Goal: Information Seeking & Learning: Learn about a topic

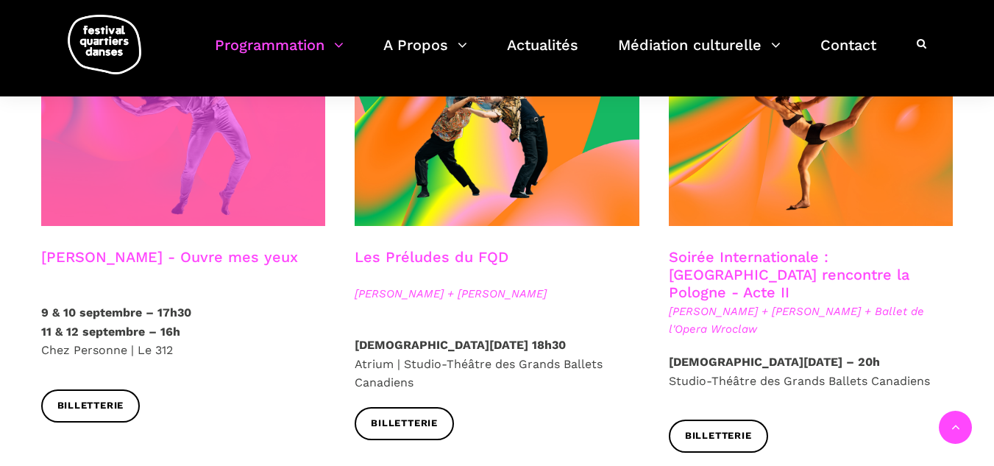
scroll to position [1398, 0]
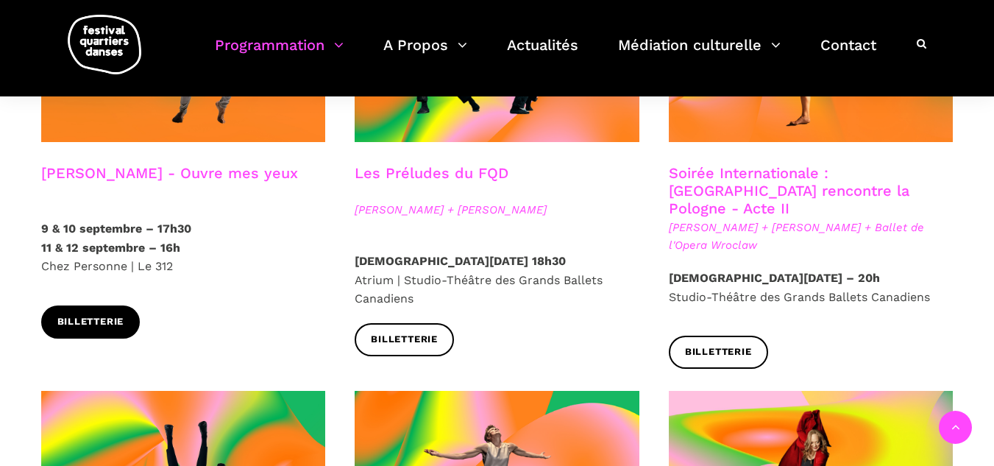
click at [79, 314] on span "Billetterie" at bounding box center [90, 321] width 67 height 15
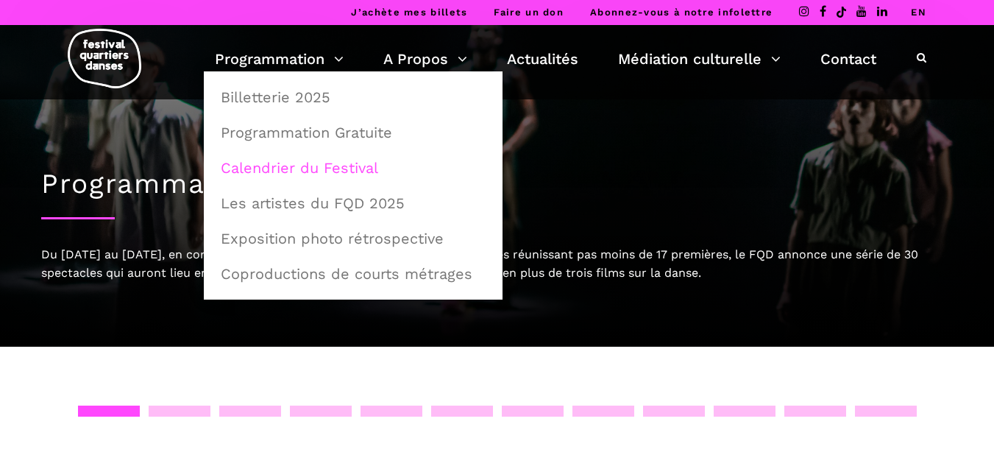
click at [286, 171] on link "Calendrier du Festival" at bounding box center [353, 168] width 282 height 34
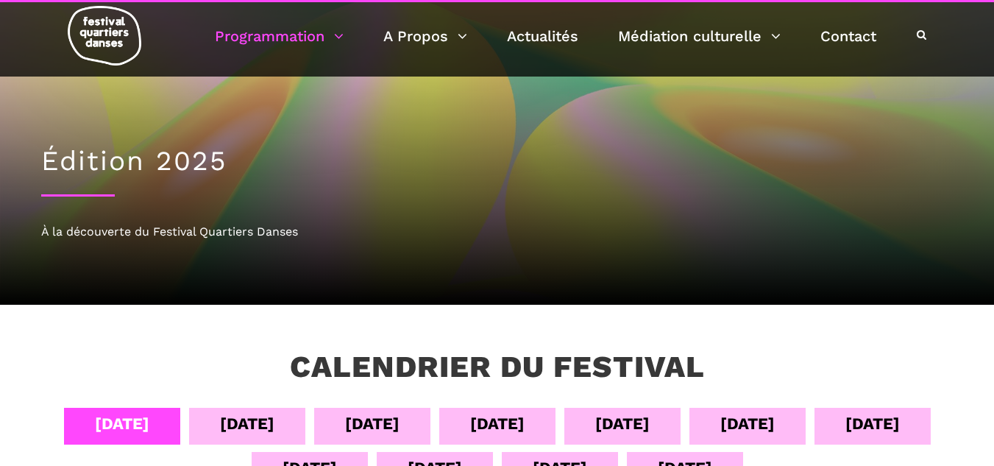
scroll to position [294, 0]
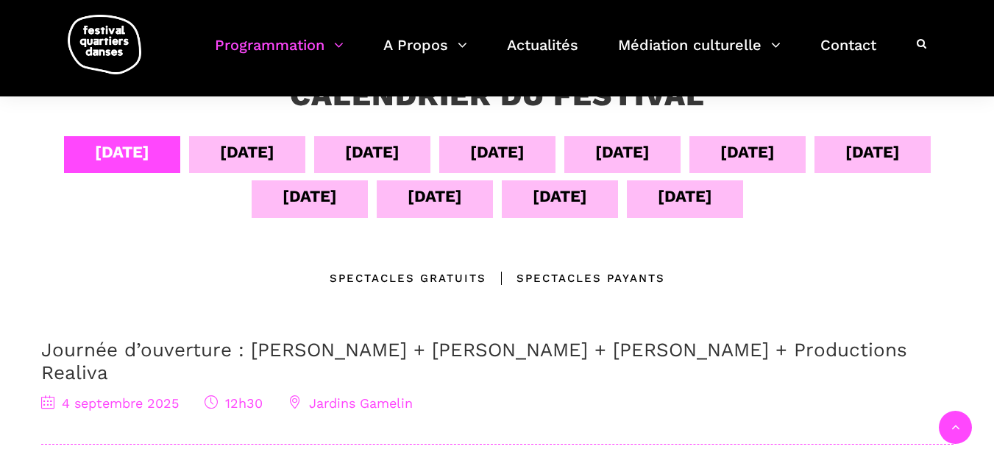
click at [133, 156] on div "[DATE]" at bounding box center [122, 152] width 54 height 26
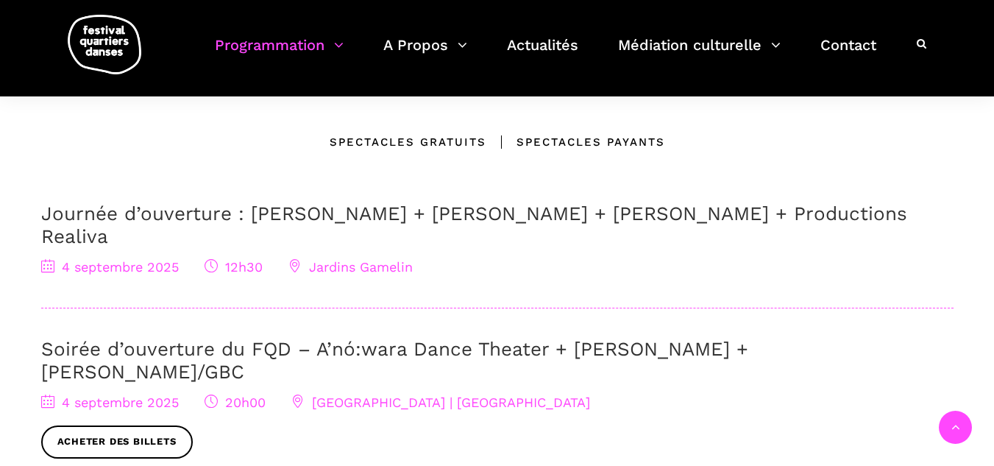
scroll to position [515, 0]
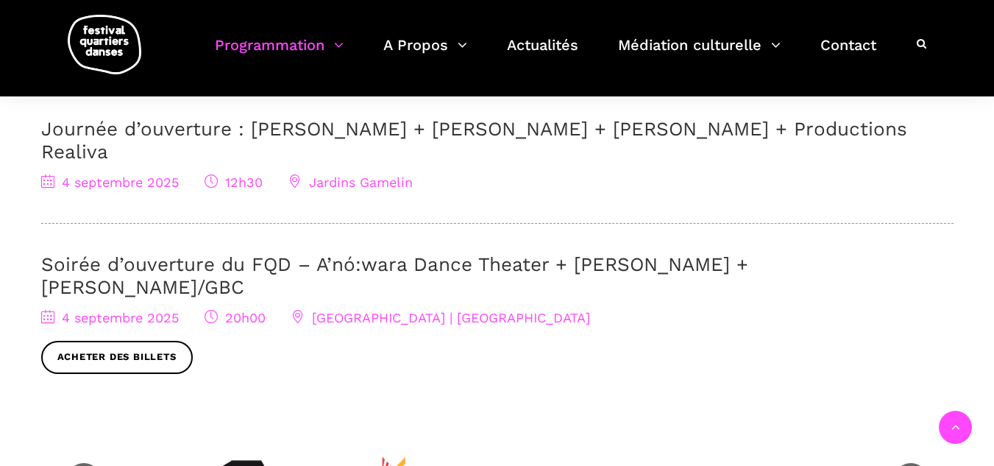
click at [331, 253] on link "Soirée d’ouverture du FQD – A’nó:wara Dance Theater + Charles Brecard + Etienne…" at bounding box center [394, 275] width 707 height 45
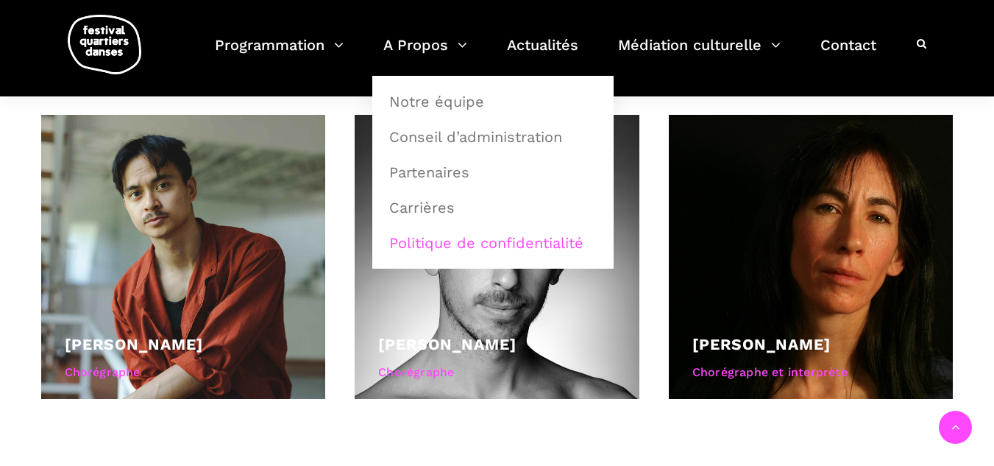
scroll to position [1030, 0]
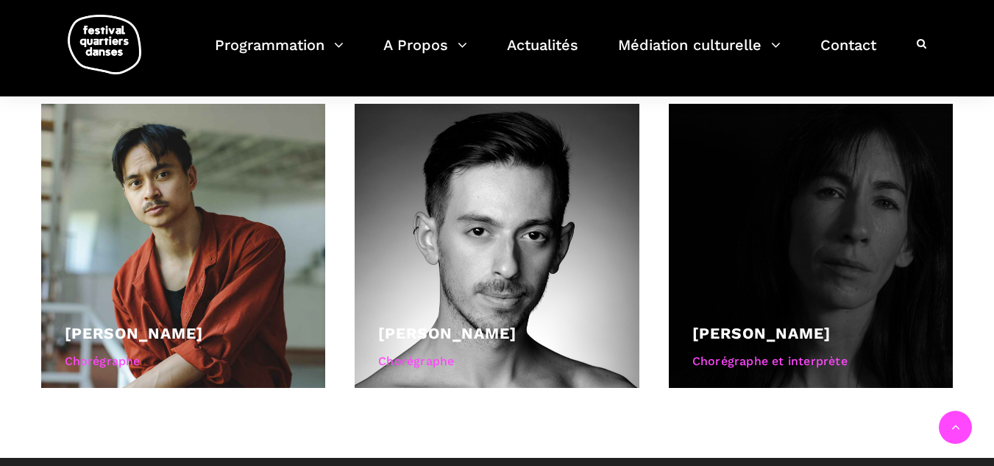
click at [769, 321] on div "Barbara Kaneratonni Diabo" at bounding box center [811, 333] width 238 height 25
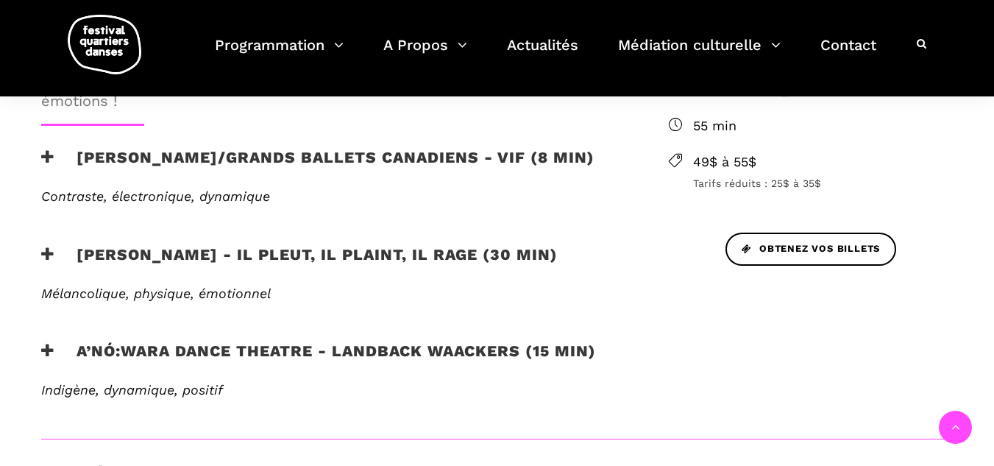
scroll to position [588, 0]
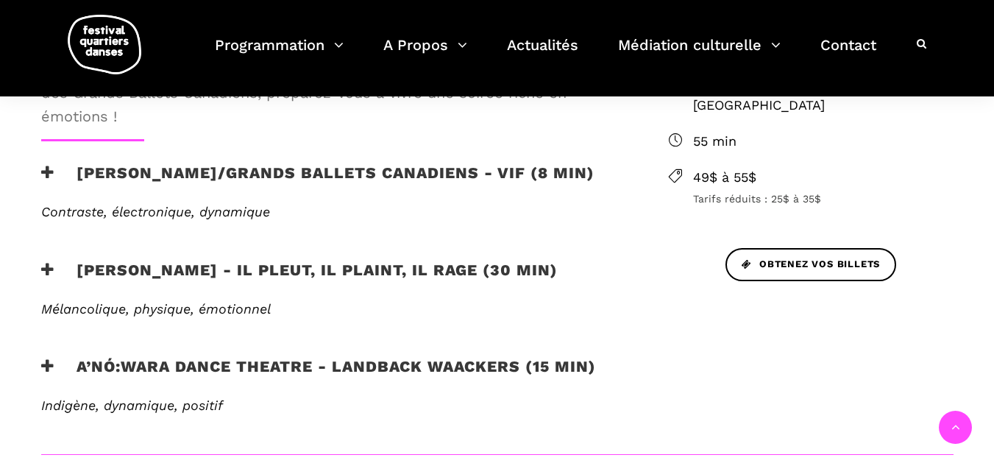
click at [283, 369] on h3 "A’nó:wara Dance Theatre - Landback Waackers (15 min)" at bounding box center [318, 375] width 555 height 37
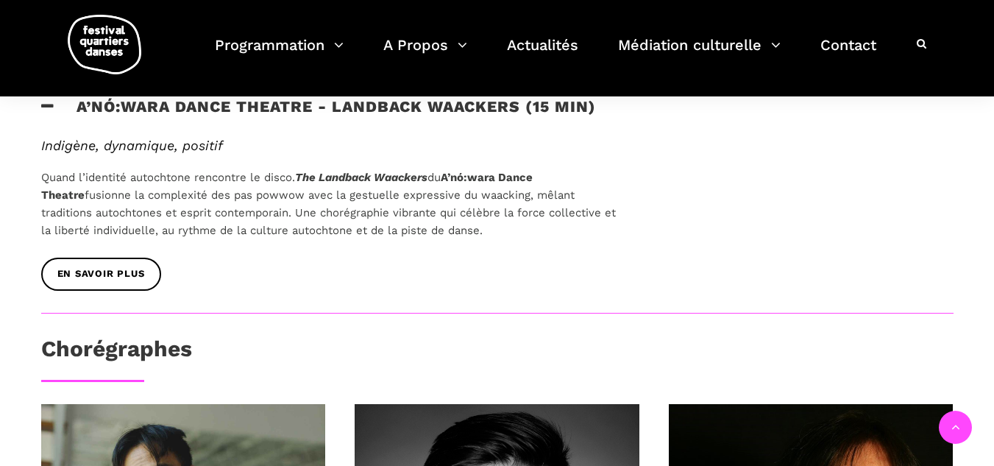
scroll to position [883, 0]
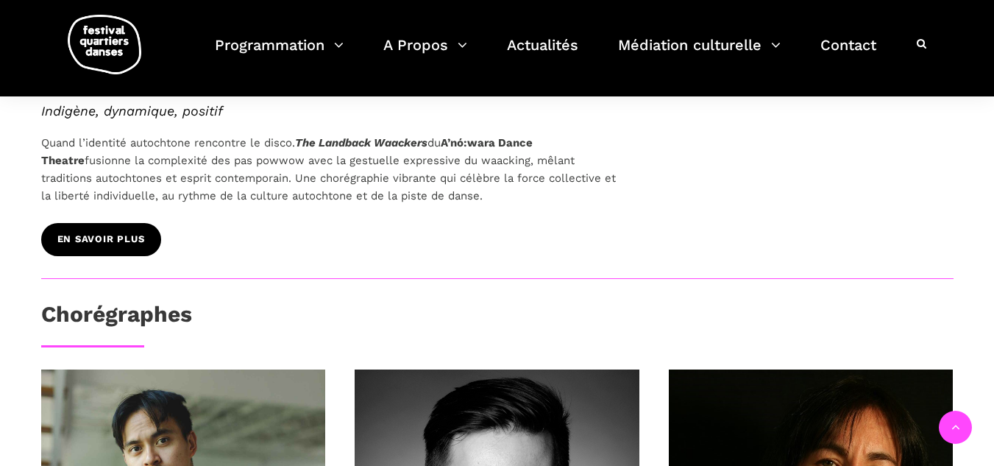
click at [115, 252] on link "EN SAVOIR PLUS" at bounding box center [101, 239] width 120 height 33
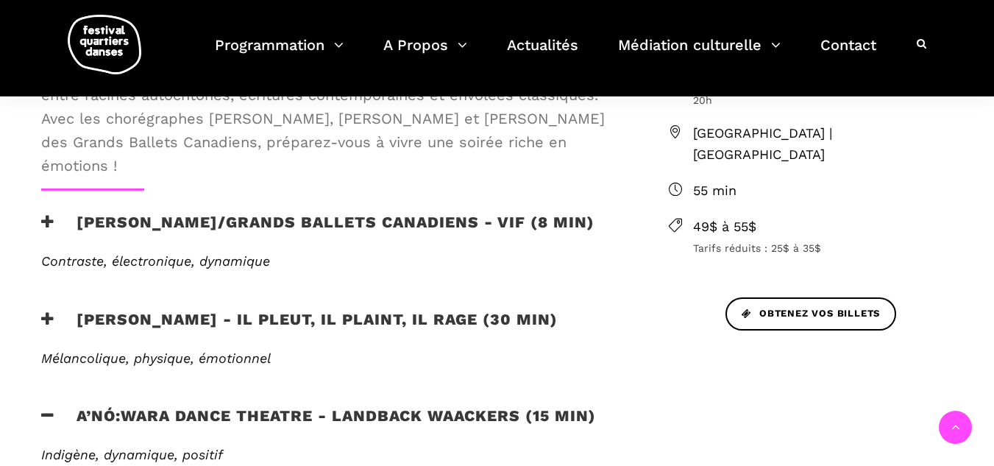
scroll to position [515, 0]
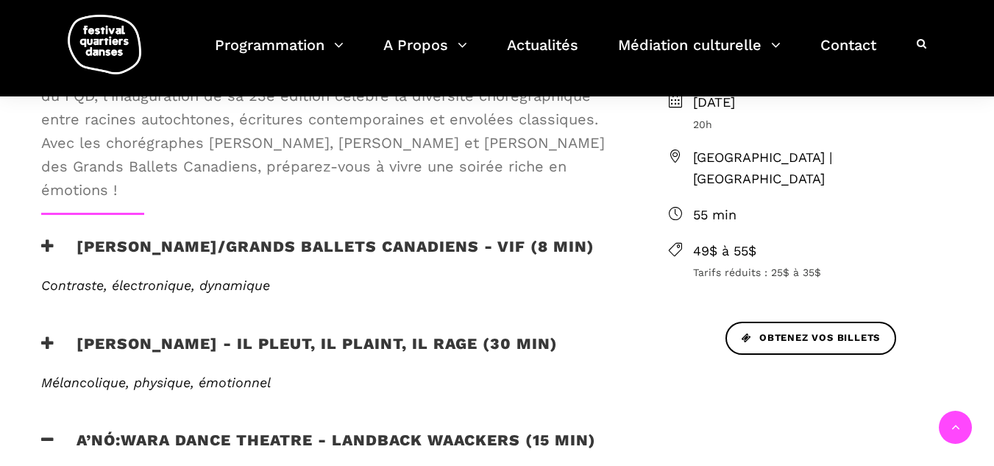
click at [349, 246] on h3 "Etienne Delorme/Grands Ballets Canadiens - Vif (8 min)" at bounding box center [317, 255] width 553 height 37
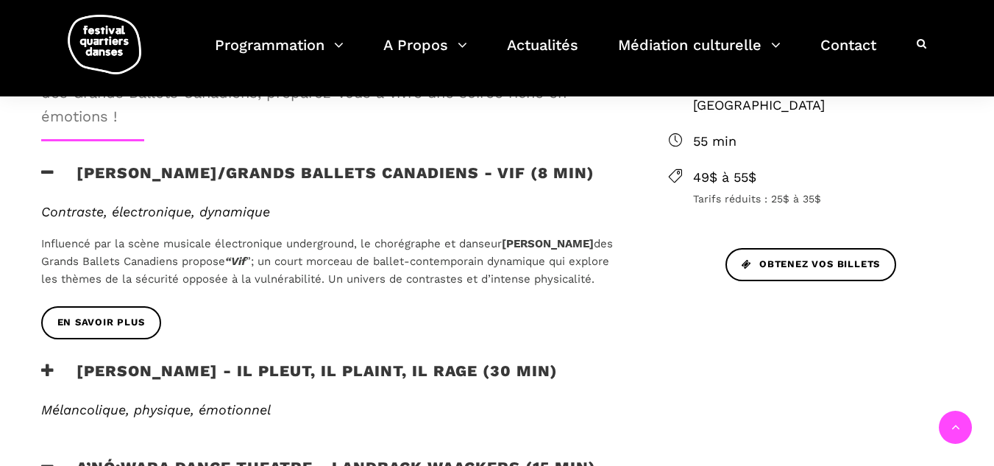
scroll to position [662, 0]
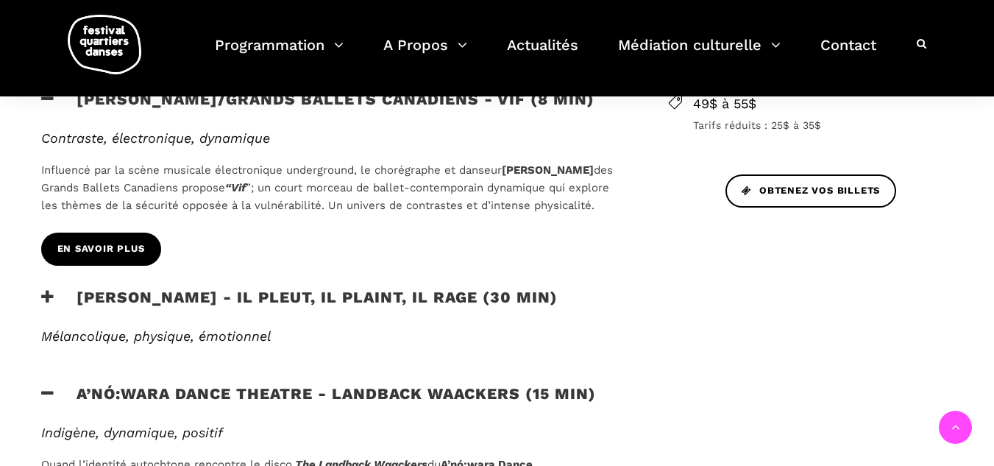
click at [128, 257] on span "En savoir plus" at bounding box center [101, 248] width 88 height 15
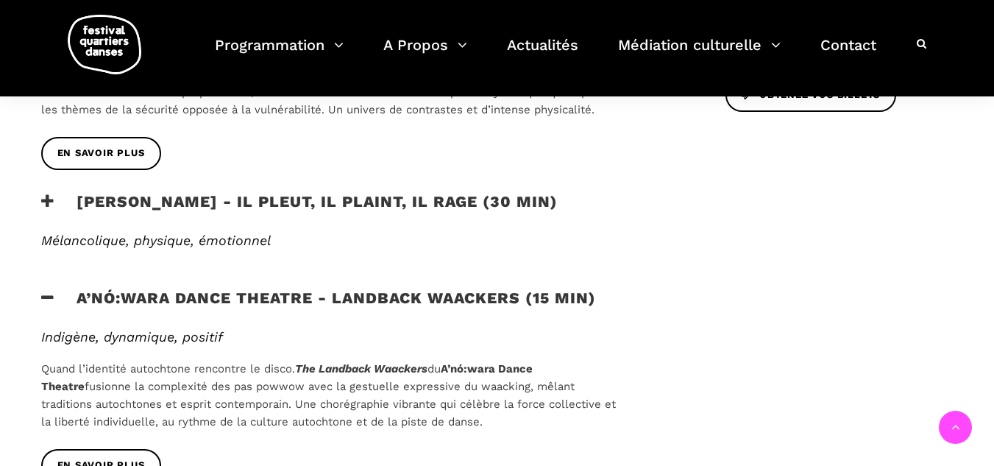
scroll to position [736, 0]
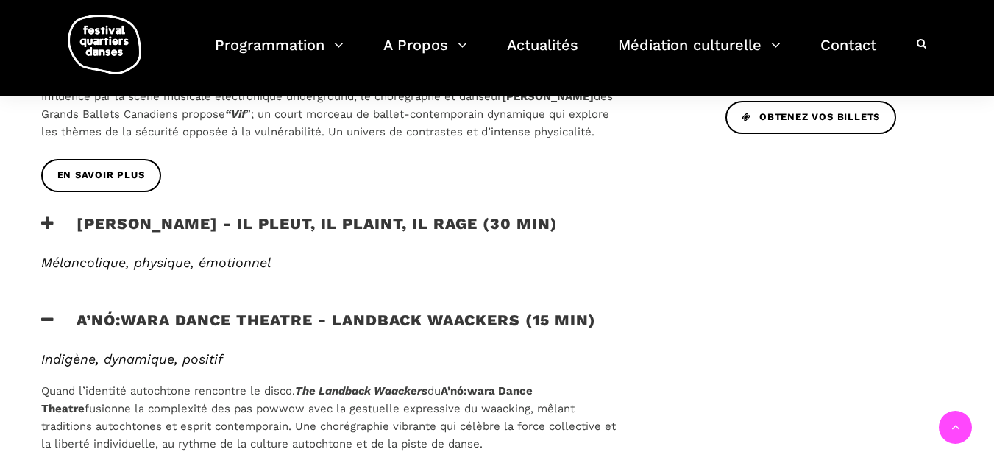
click at [259, 242] on h3 "Charles Brecard - Il pleut, il plaint, il rage (30 min)" at bounding box center [299, 232] width 516 height 37
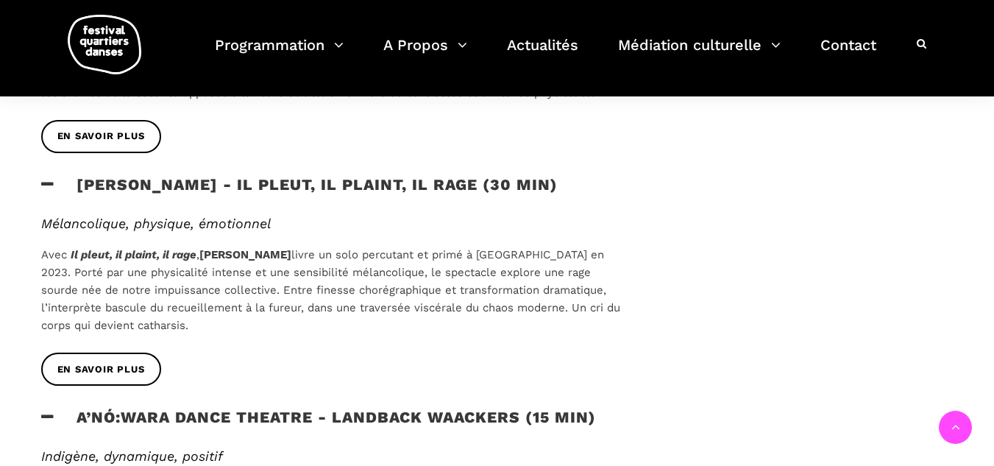
scroll to position [809, 0]
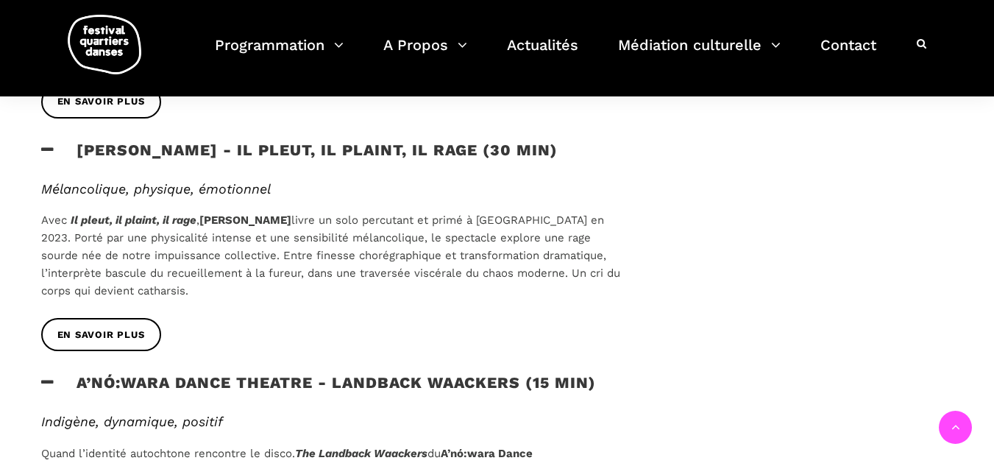
drag, startPoint x: 37, startPoint y: 241, endPoint x: 202, endPoint y: 236, distance: 165.6
click at [202, 236] on div "Mélancolique, physique, émotionnel Avec Il pleut, il plaint, il rage , Charles …" at bounding box center [330, 250] width 609 height 138
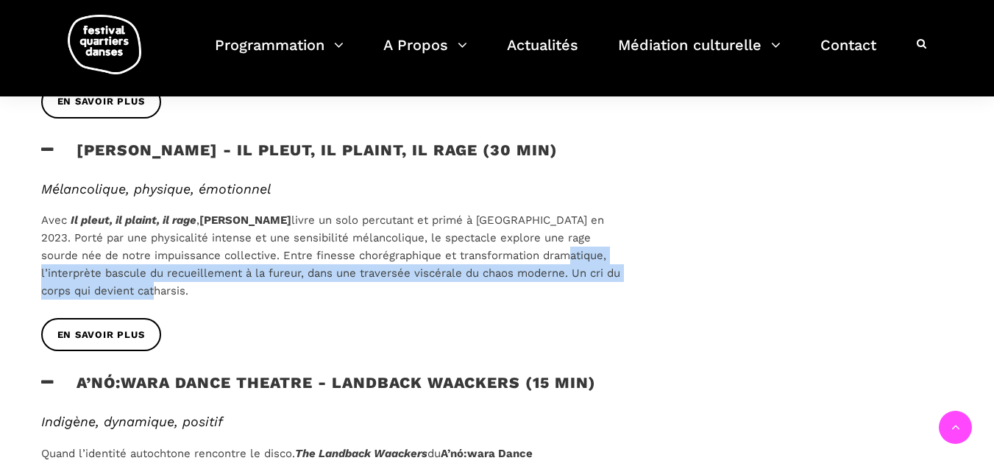
drag, startPoint x: 529, startPoint y: 270, endPoint x: 609, endPoint y: 316, distance: 92.6
click at [609, 299] on p "Avec Il pleut, il plaint, il rage , Charles Brecard livre un solo percutant et …" at bounding box center [331, 255] width 580 height 88
copy span "l’interprète bascule du recueillement à la fureur, dans une traversée viscérale…"
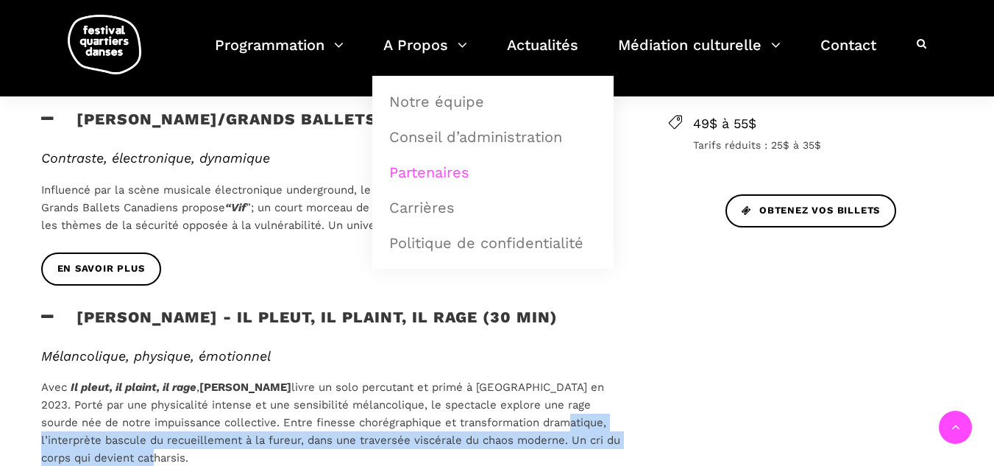
scroll to position [515, 0]
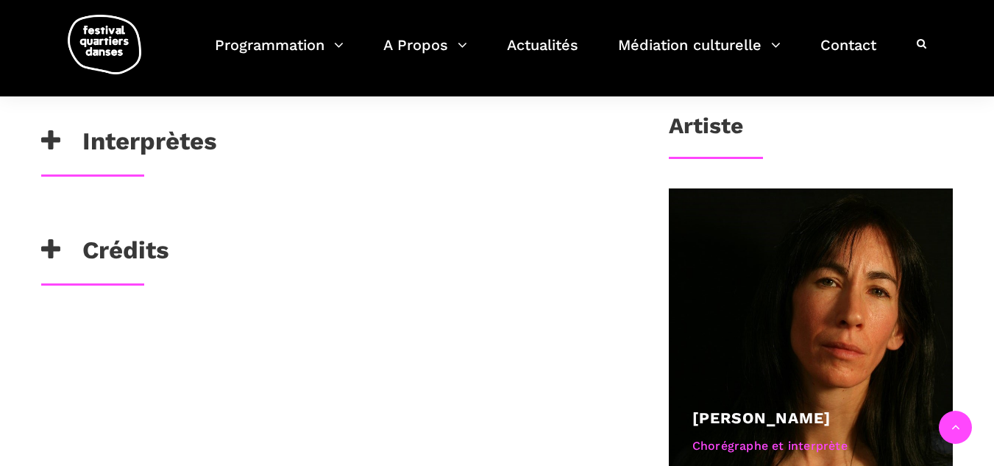
scroll to position [662, 0]
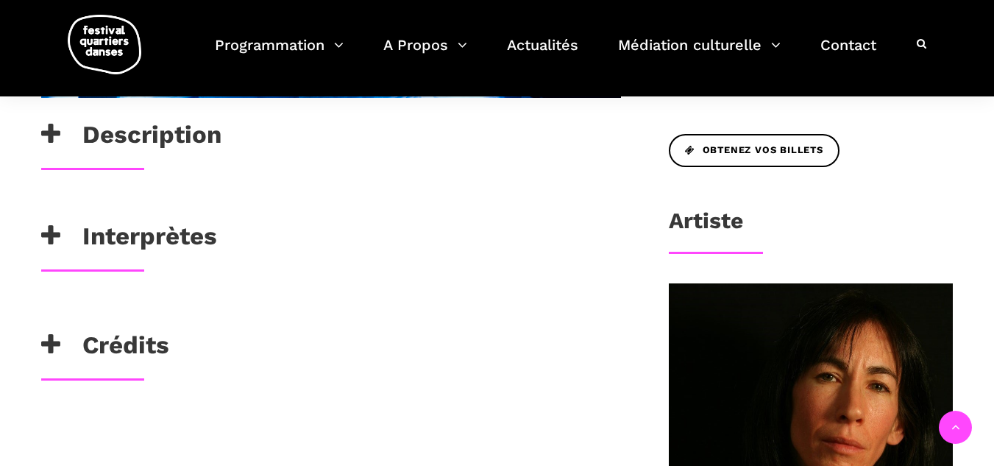
click at [156, 230] on h3 "Interprètes" at bounding box center [129, 239] width 176 height 37
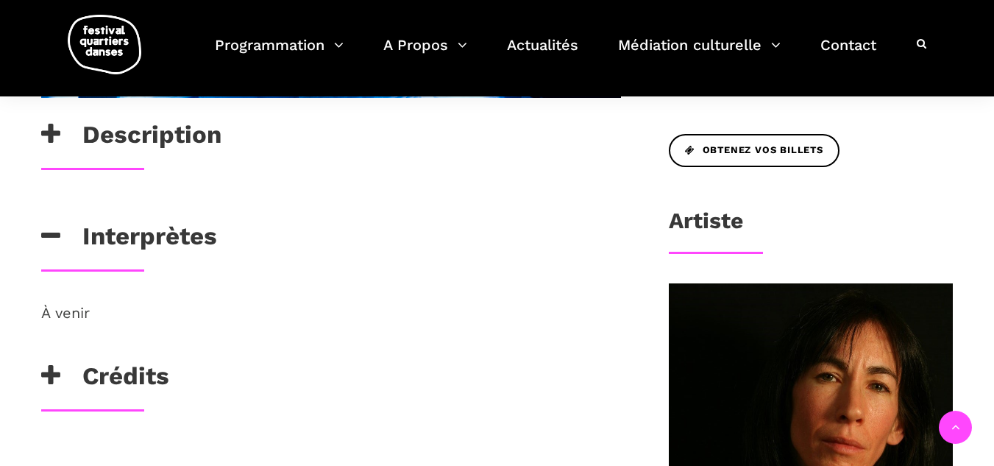
click at [165, 154] on h3 "Description" at bounding box center [131, 138] width 180 height 37
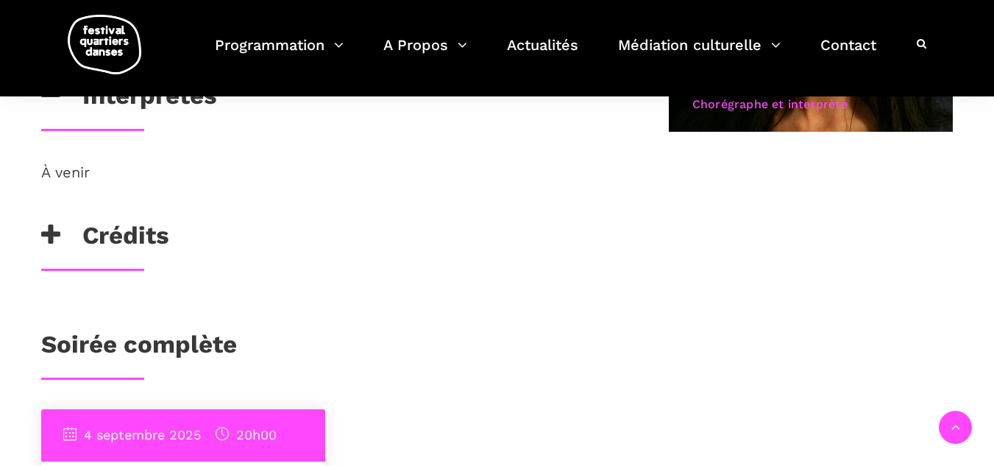
scroll to position [1103, 0]
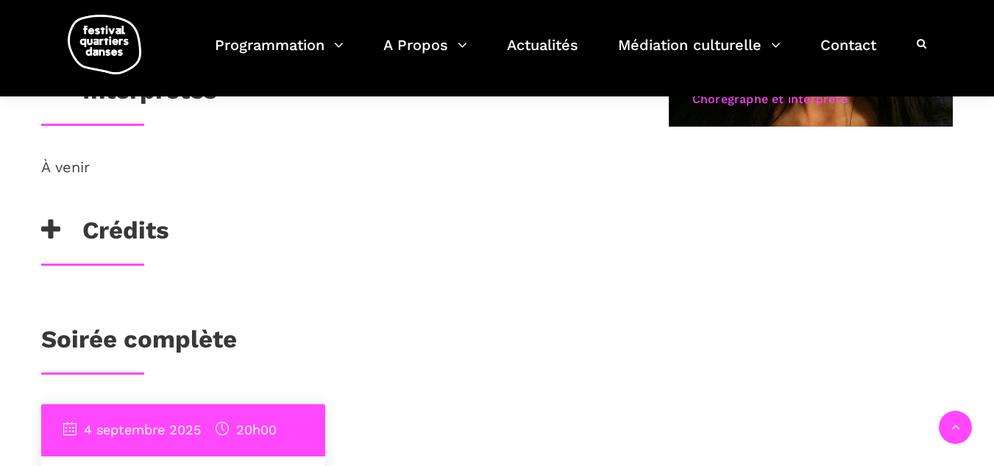
drag, startPoint x: 82, startPoint y: 336, endPoint x: 136, endPoint y: 345, distance: 54.4
click at [82, 338] on link "Soirée complète" at bounding box center [139, 338] width 196 height 29
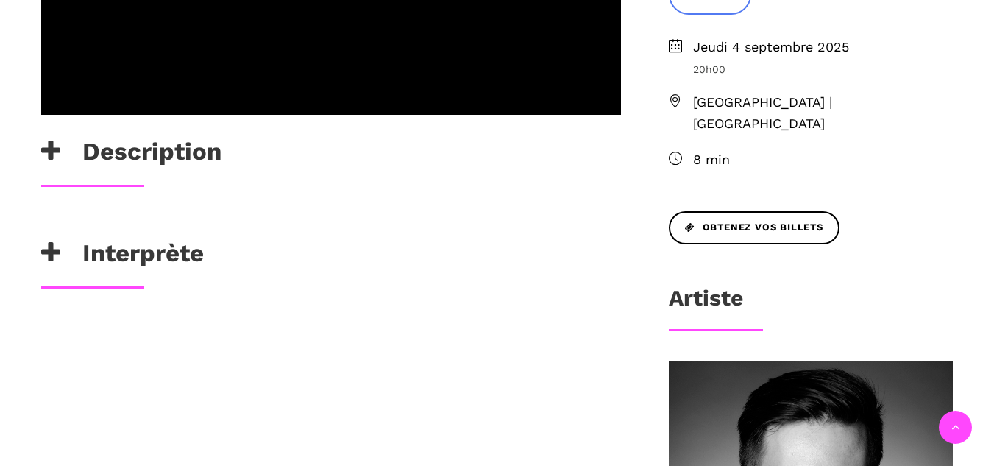
scroll to position [588, 0]
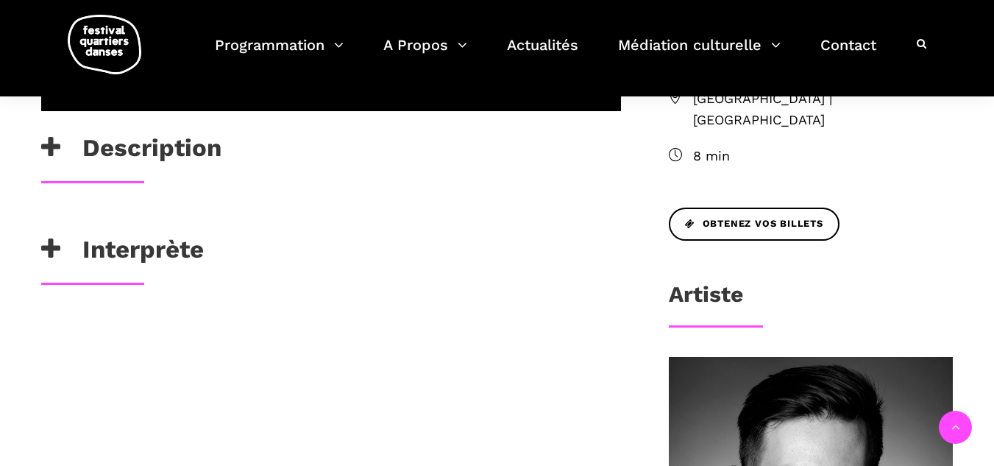
click at [189, 260] on h3 "Interprète" at bounding box center [122, 253] width 163 height 37
click at [208, 160] on h3 "Description" at bounding box center [131, 151] width 180 height 37
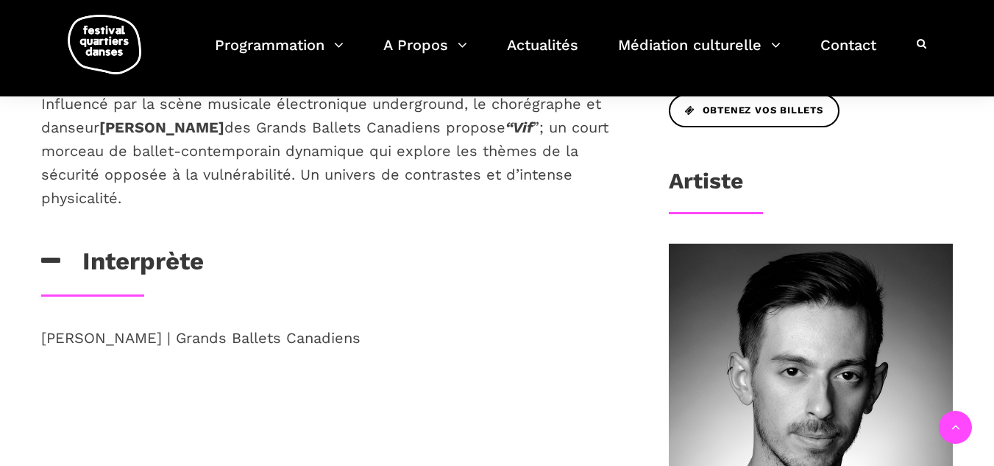
scroll to position [662, 0]
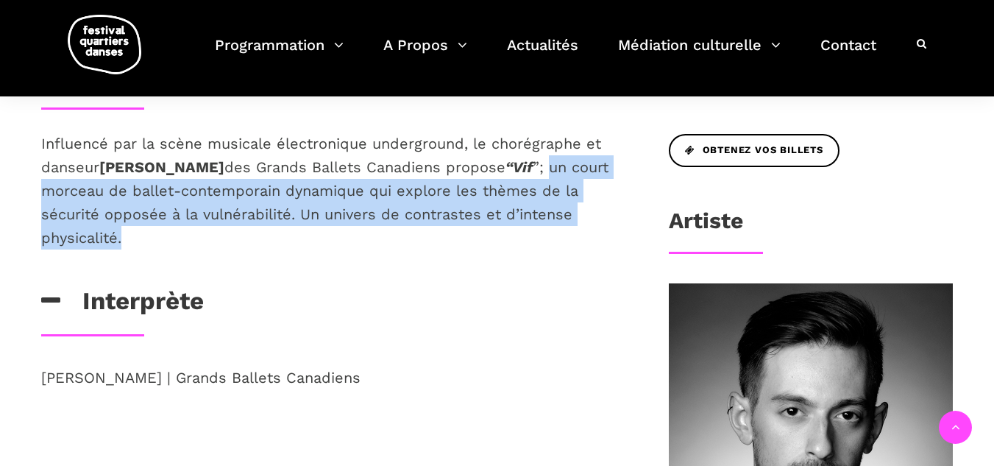
drag, startPoint x: 555, startPoint y: 170, endPoint x: 572, endPoint y: 235, distance: 67.6
click at [572, 235] on p "Influencé par la scène musicale électronique underground, le chorégraphe et dan…" at bounding box center [331, 191] width 580 height 118
copy p "un court morceau de ballet-contemporain dynamique qui explore les thèmes de la …"
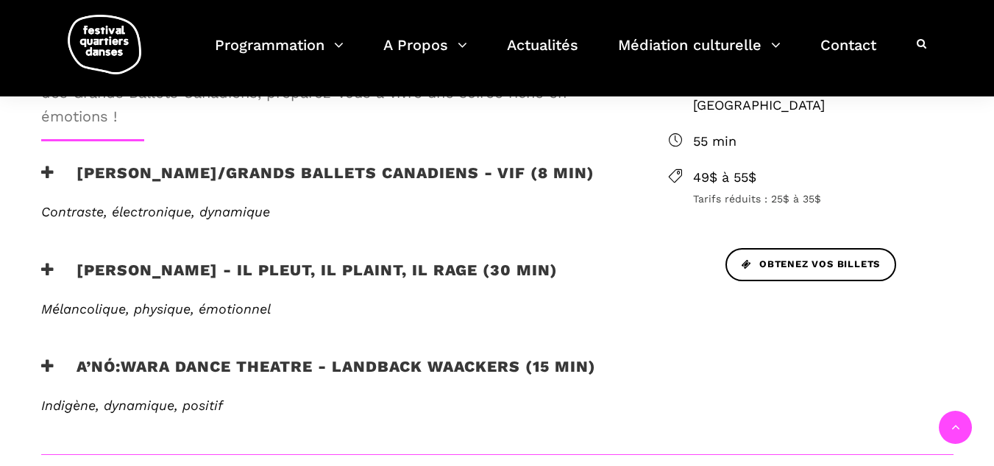
scroll to position [662, 0]
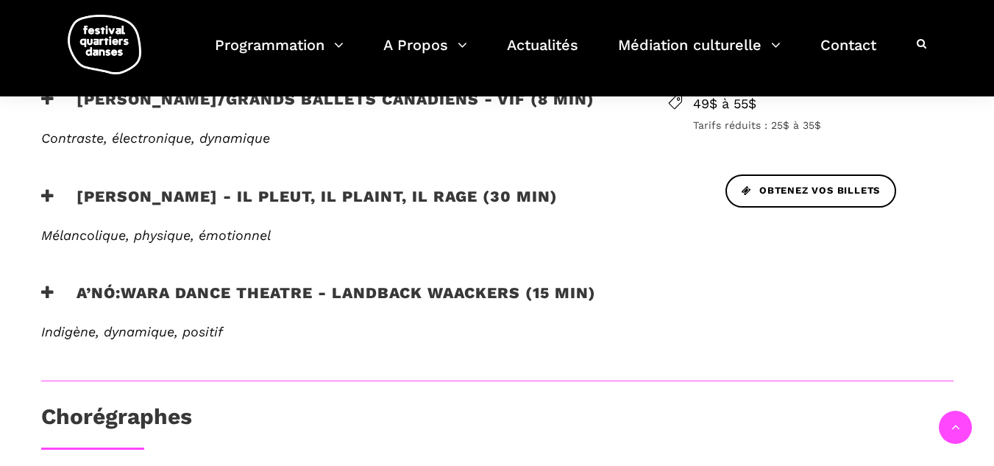
click at [334, 296] on h3 "A’nó:wara Dance Theatre - Landback Waackers (15 min)" at bounding box center [318, 301] width 555 height 37
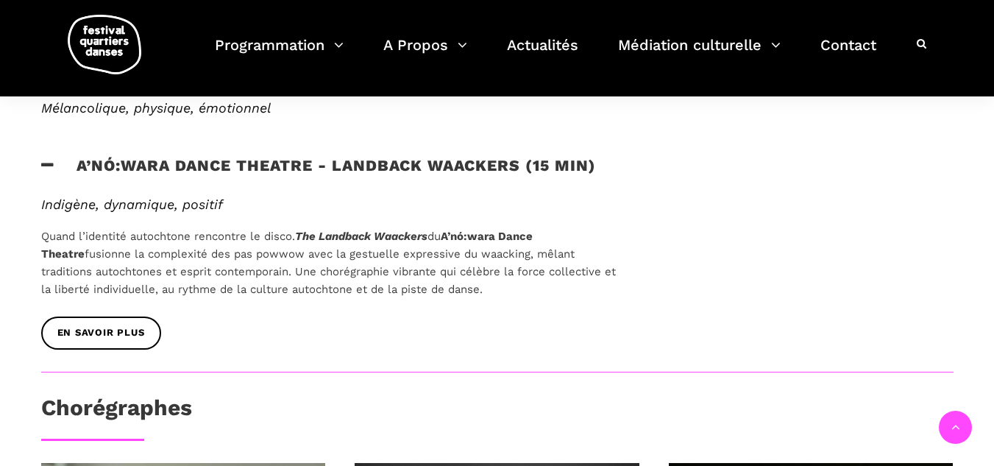
scroll to position [809, 0]
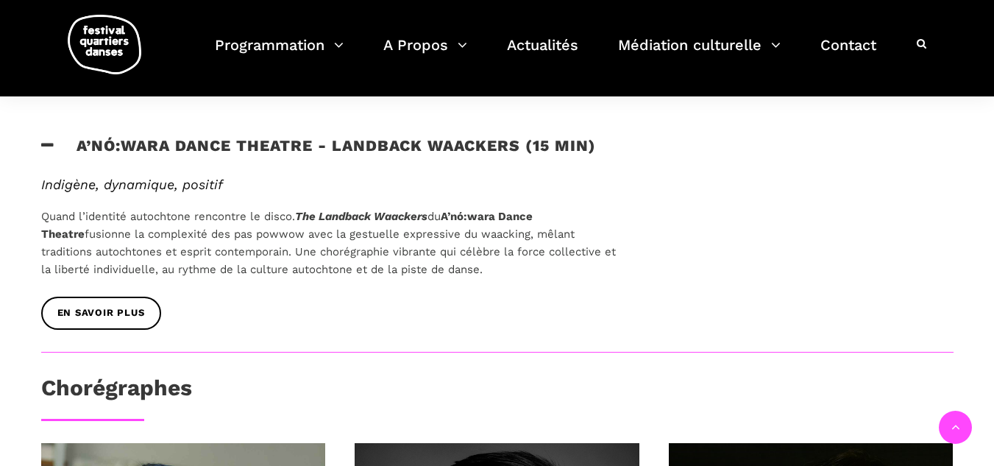
drag, startPoint x: 302, startPoint y: 216, endPoint x: 519, endPoint y: 269, distance: 224.1
click at [519, 269] on p "Quand l’identité autochtone rencontre le disco. The Landback Waackers du A’nó:w…" at bounding box center [331, 242] width 580 height 71
drag, startPoint x: 30, startPoint y: 216, endPoint x: 450, endPoint y: 296, distance: 427.6
click at [449, 276] on div "Indigène, dynamique, positif Quand l’identité autochtone rencontre le disco. Th…" at bounding box center [330, 237] width 609 height 120
copy p "Quand l’identité autochtone rencontre le disco. The Landback Waackers du A’nó:w…"
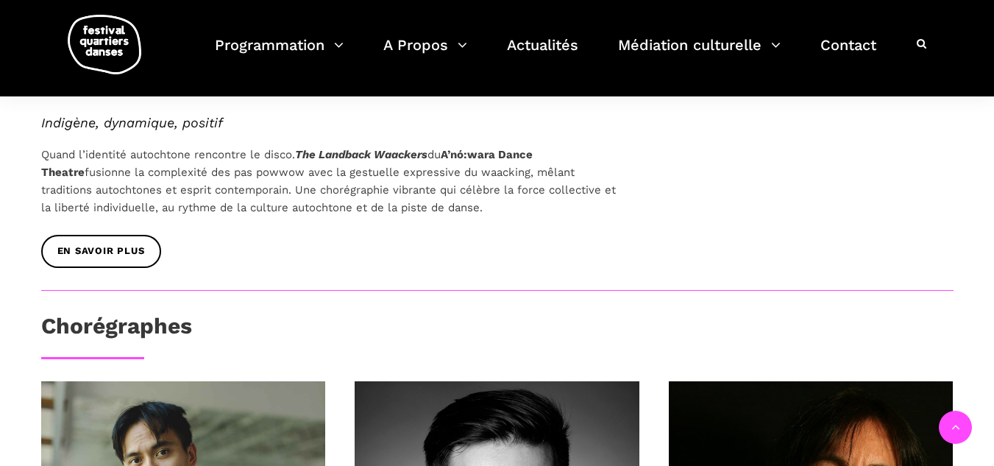
scroll to position [662, 0]
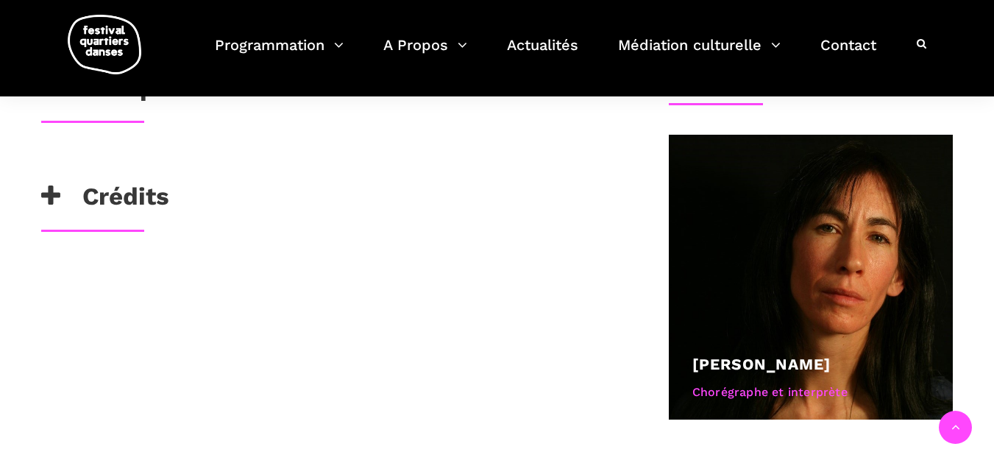
scroll to position [662, 0]
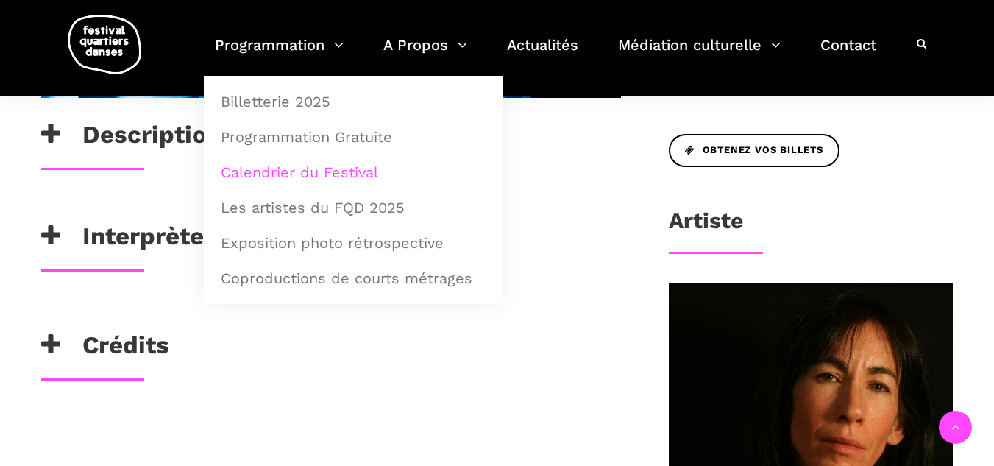
click at [287, 172] on link "Calendrier du Festival" at bounding box center [353, 172] width 282 height 34
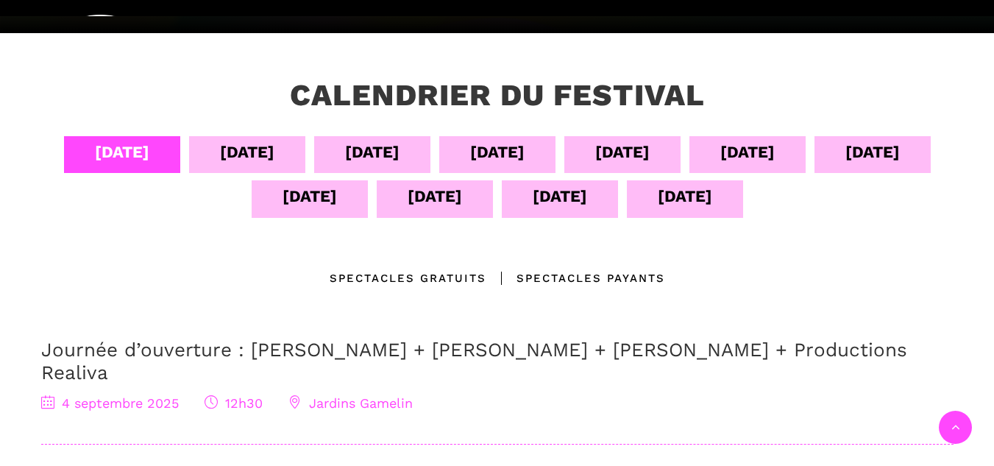
click at [255, 153] on div "[DATE]" at bounding box center [247, 152] width 54 height 26
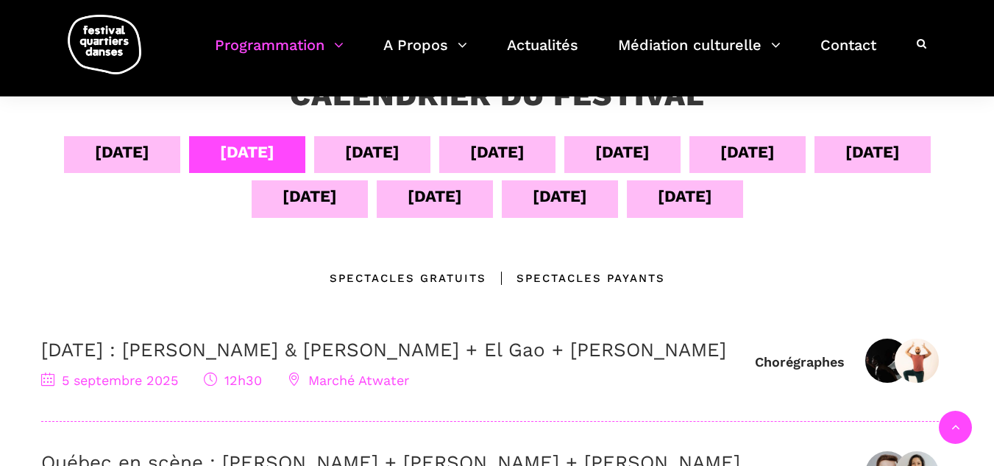
scroll to position [515, 0]
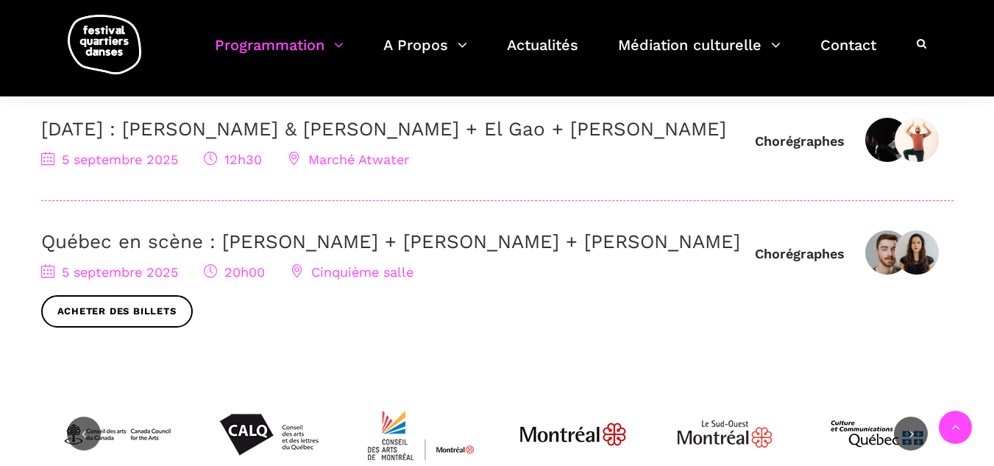
click at [315, 252] on link "Québec en scène : [PERSON_NAME] + [PERSON_NAME] + [PERSON_NAME]" at bounding box center [390, 241] width 699 height 22
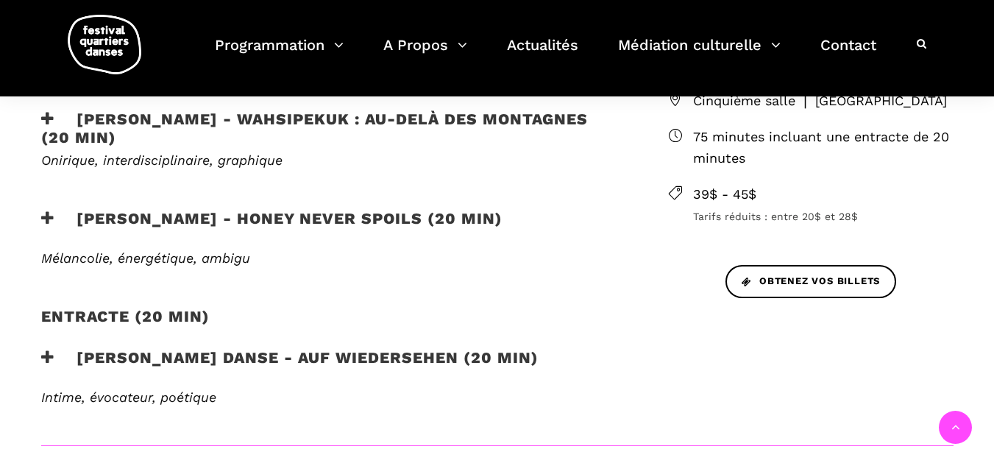
scroll to position [441, 0]
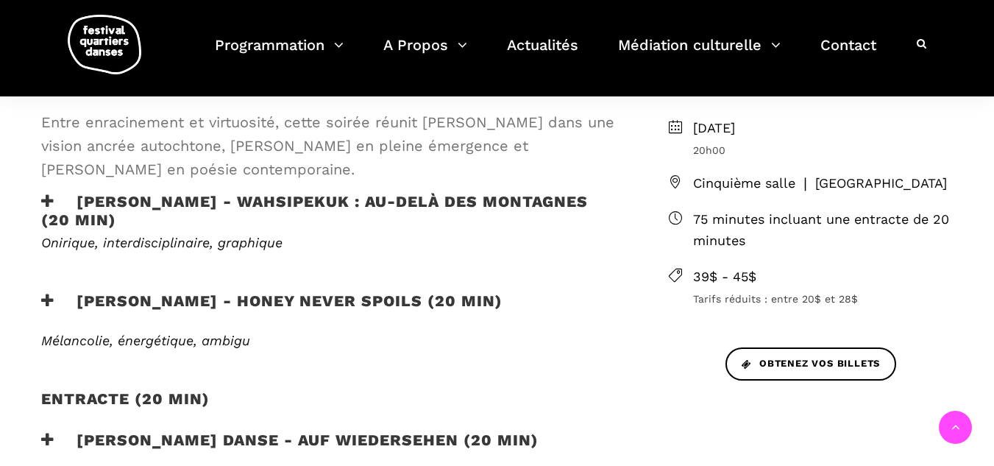
click at [243, 218] on h3 "Ivanie Aubin-Malo - WAHSIPEKUK : Au-delà des montagnes (20 min)" at bounding box center [331, 210] width 580 height 37
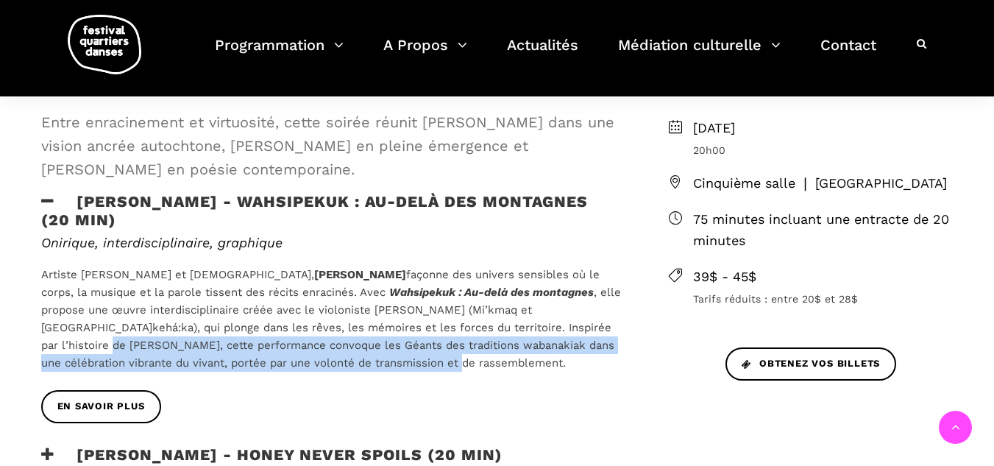
drag, startPoint x: 502, startPoint y: 326, endPoint x: 514, endPoint y: 357, distance: 33.3
click at [514, 357] on p "Artiste wolastoq et québécoise, Ivanie Aubin-Malo façonne des univers sensibles…" at bounding box center [331, 319] width 580 height 106
copy span "cette performance convoque les Géants des traditions wabanakiak dans une célébr…"
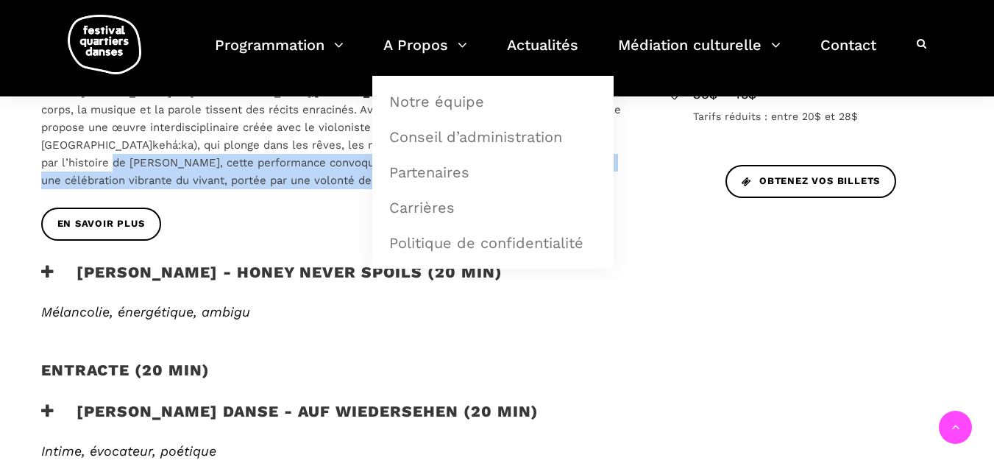
scroll to position [662, 0]
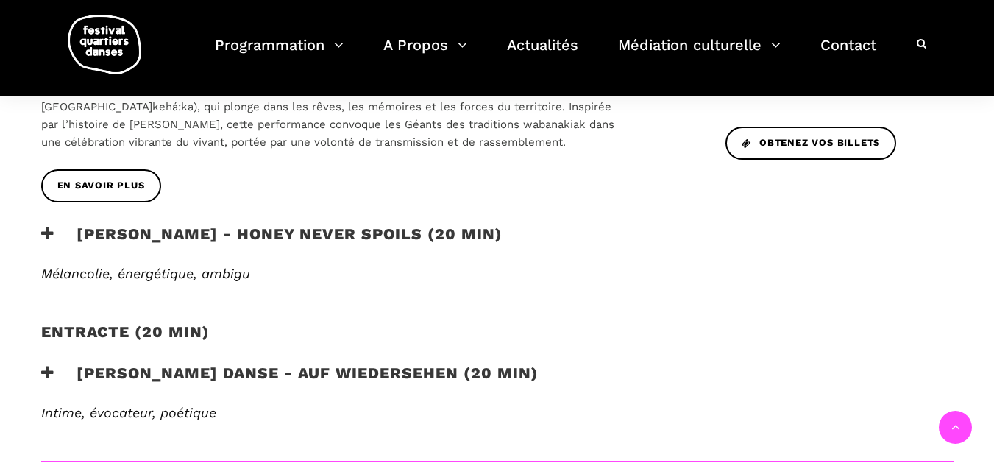
click at [257, 235] on h3 "Zachary Bastille - Honey Never Spoils (20 min)" at bounding box center [271, 242] width 461 height 37
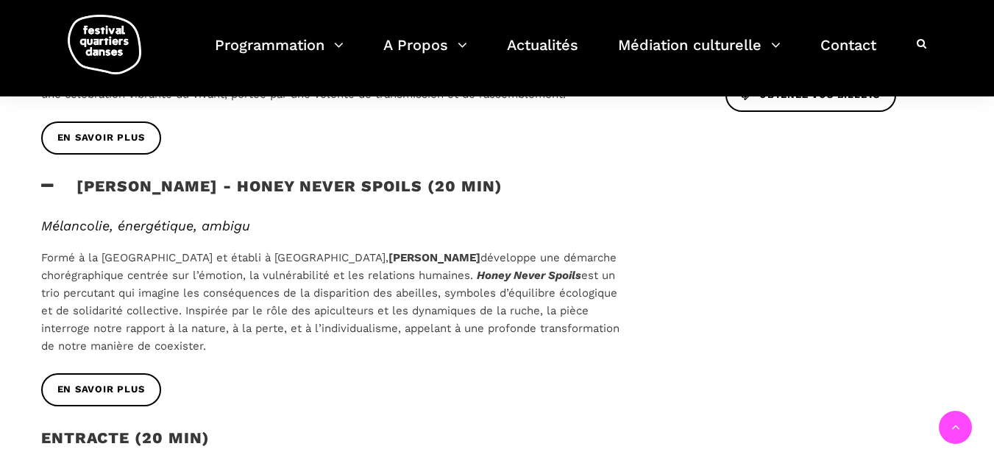
scroll to position [736, 0]
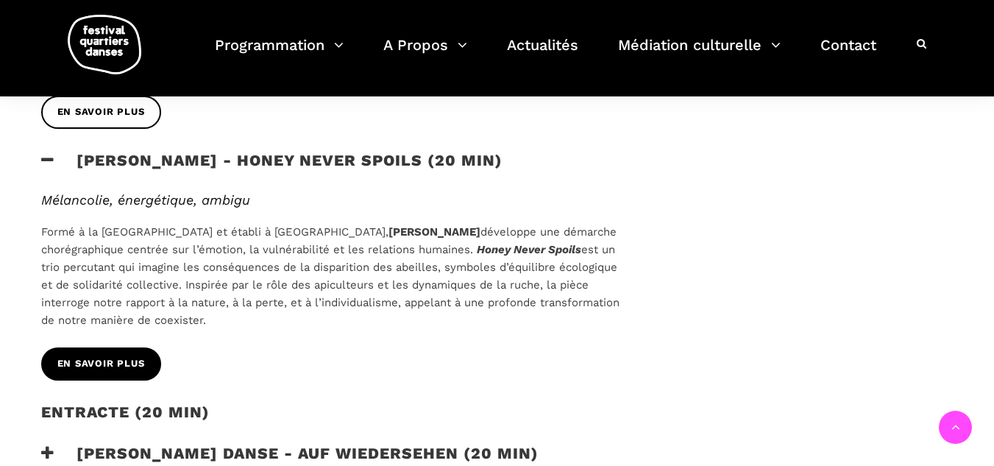
click at [107, 369] on span "En savoir plus" at bounding box center [101, 363] width 88 height 15
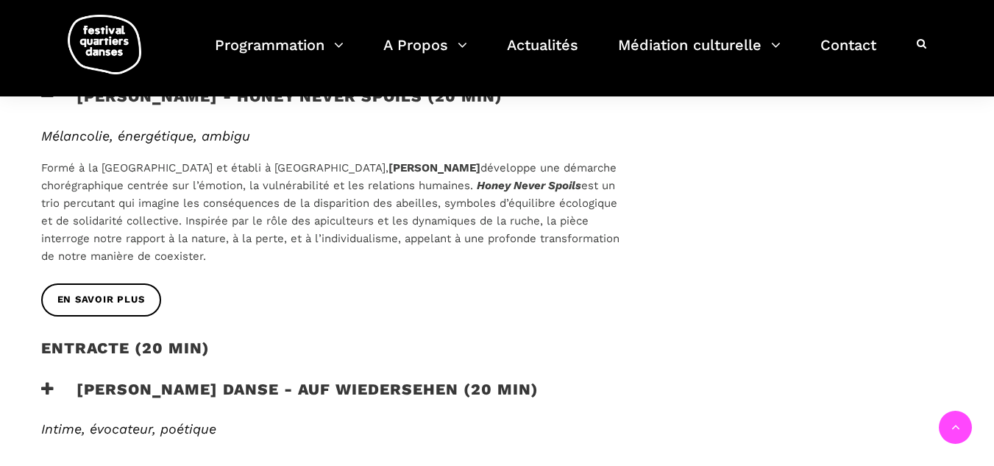
scroll to position [956, 0]
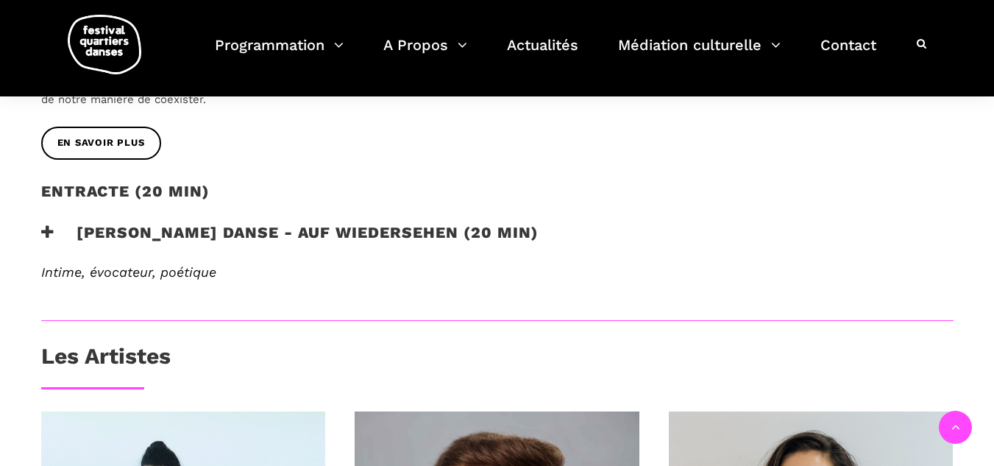
click at [153, 235] on h3 "Pauline Berndsen Danse - Auf Wiedersehen (20 min)" at bounding box center [289, 241] width 497 height 37
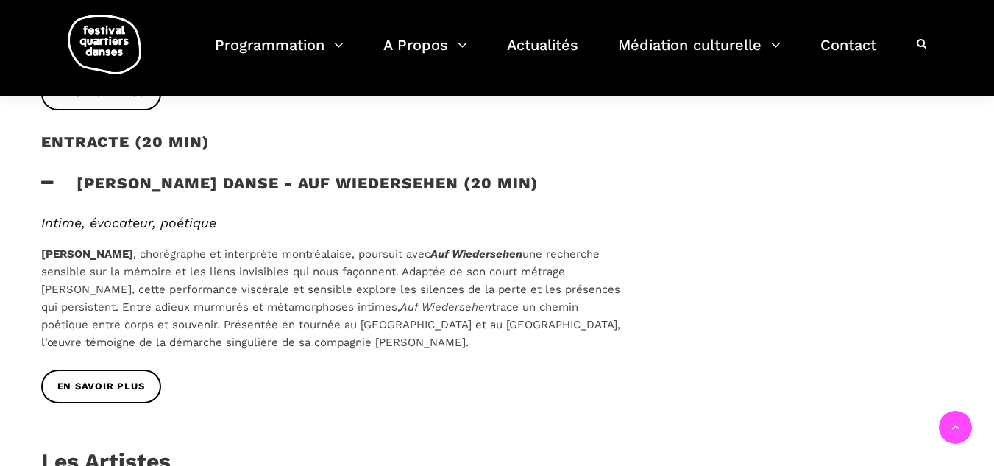
scroll to position [1030, 0]
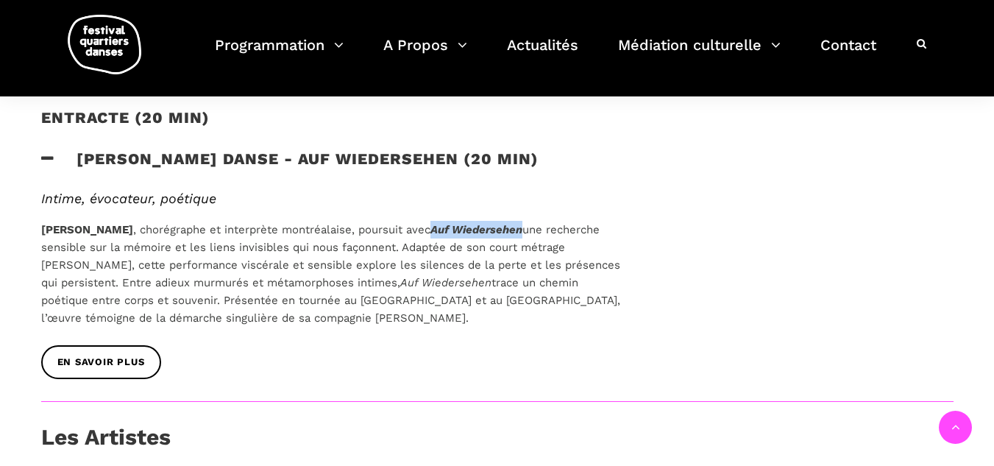
drag, startPoint x: 424, startPoint y: 229, endPoint x: 519, endPoint y: 229, distance: 94.9
click at [519, 229] on p "Pauline Gervais , chorégraphe et interprète montréalaise, poursuit avec Auf Wie…" at bounding box center [331, 274] width 580 height 106
copy p "Auf Wiedersehen"
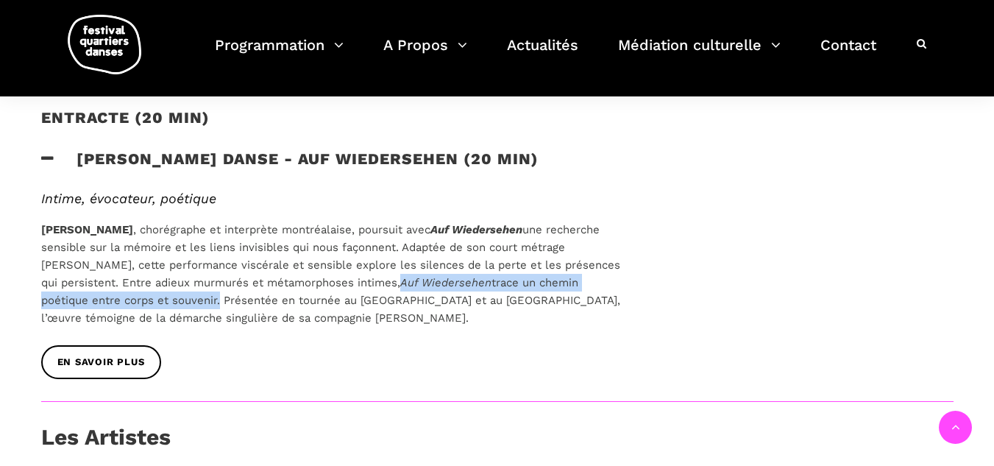
drag, startPoint x: 384, startPoint y: 278, endPoint x: 166, endPoint y: 299, distance: 218.8
click at [166, 299] on p "Pauline Gervais , chorégraphe et interprète montréalaise, poursuit avec Auf Wie…" at bounding box center [331, 274] width 580 height 106
copy p "Auf Wiedersehen trace un chemin poétique entre corps et souvenir"
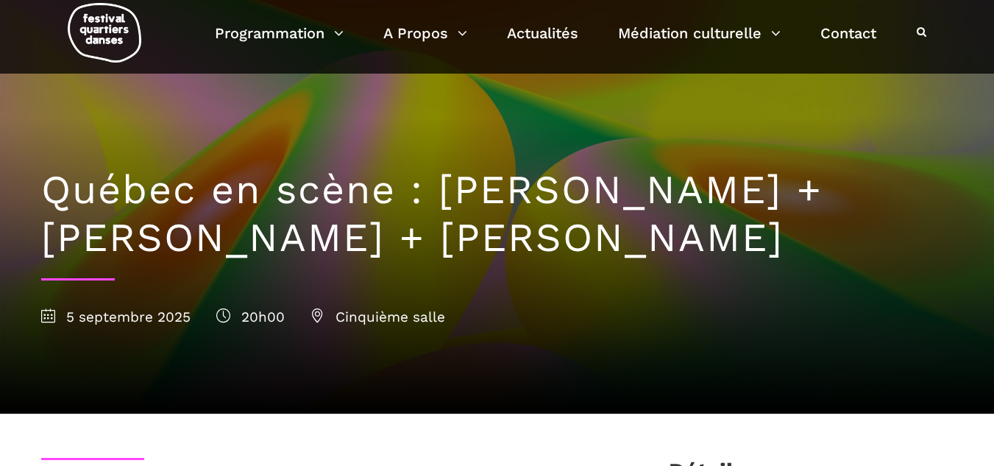
scroll to position [0, 0]
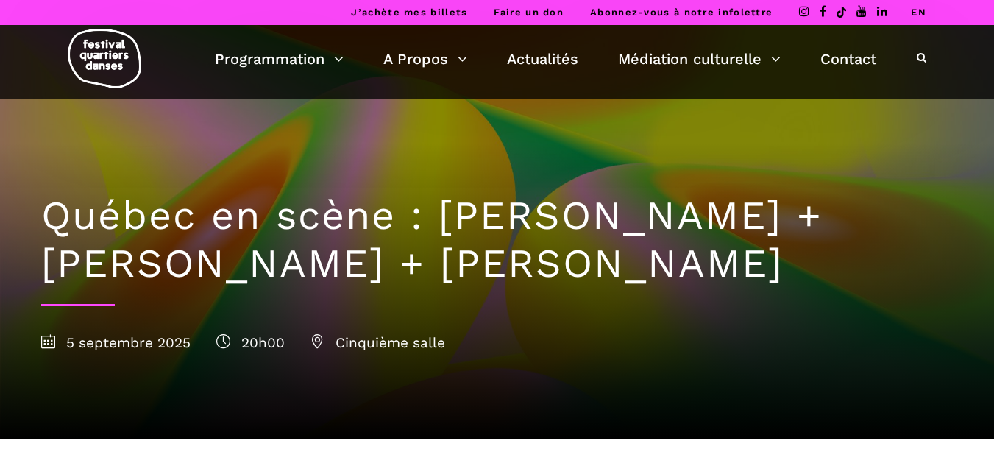
click at [102, 60] on img at bounding box center [105, 59] width 74 height 60
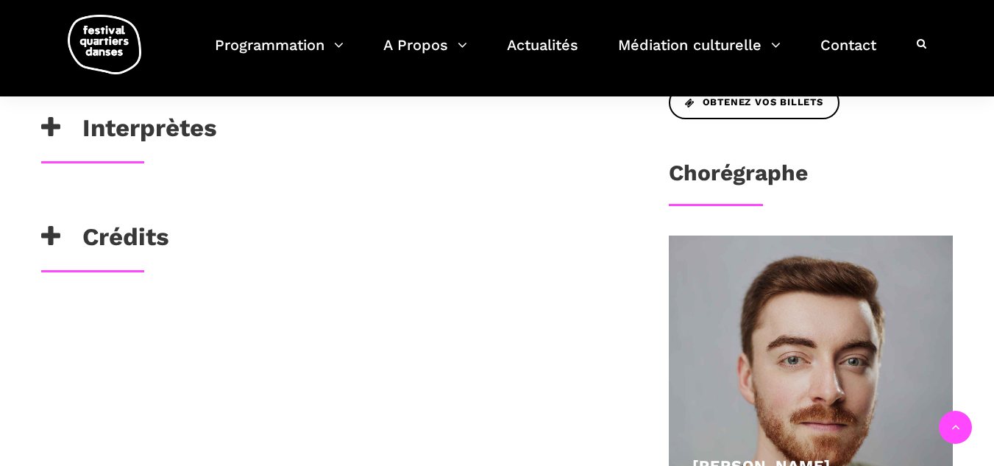
click at [188, 137] on h3 "Interprètes" at bounding box center [129, 131] width 176 height 37
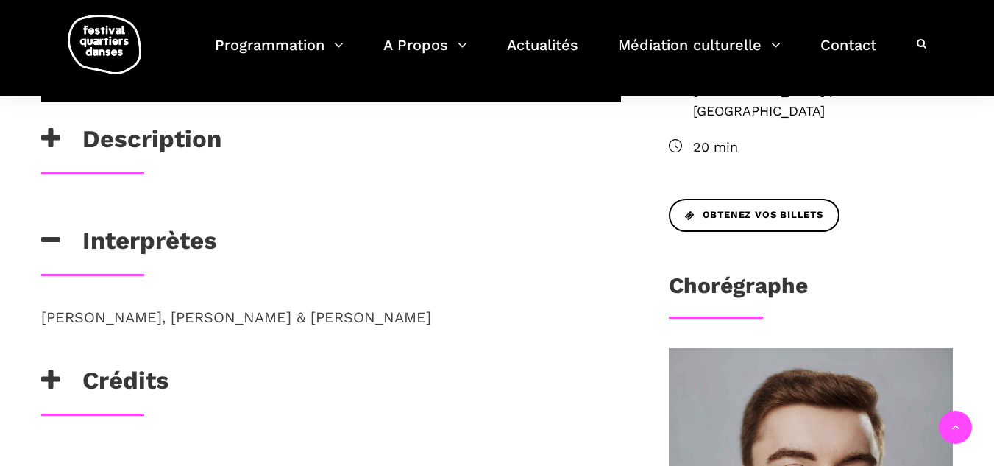
scroll to position [515, 0]
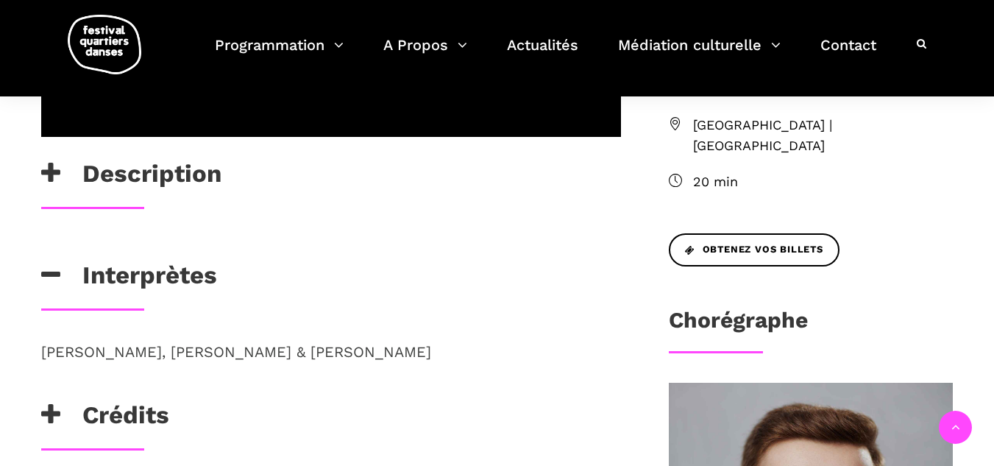
click at [218, 174] on h3 "Description" at bounding box center [131, 177] width 180 height 37
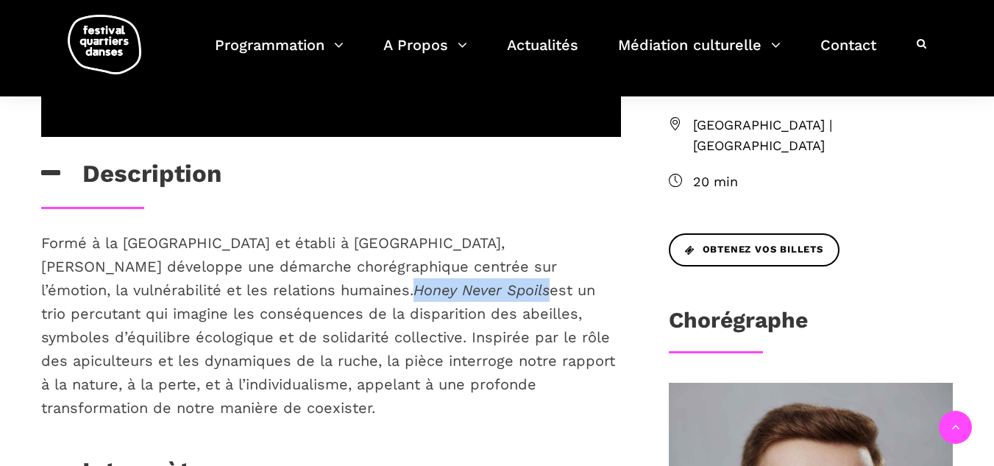
drag, startPoint x: 241, startPoint y: 291, endPoint x: 369, endPoint y: 288, distance: 128.0
click at [369, 288] on p "Formé à la Toronto Metropolitan University et établi à Montréal, Zachary Bastil…" at bounding box center [331, 325] width 580 height 188
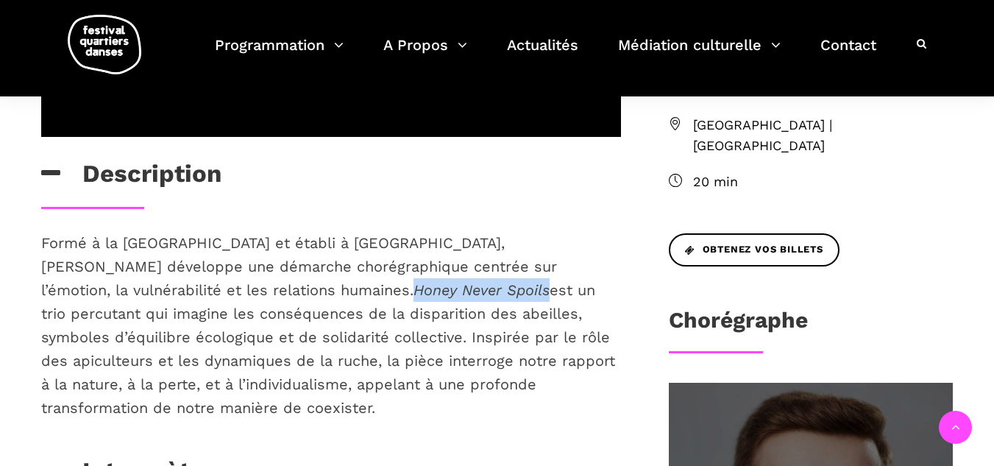
copy em "Honey Never Spoils"
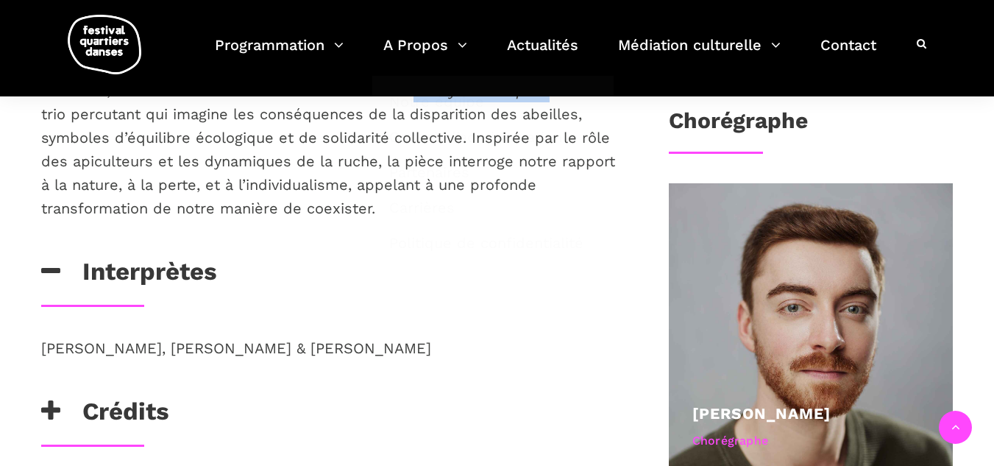
scroll to position [736, 0]
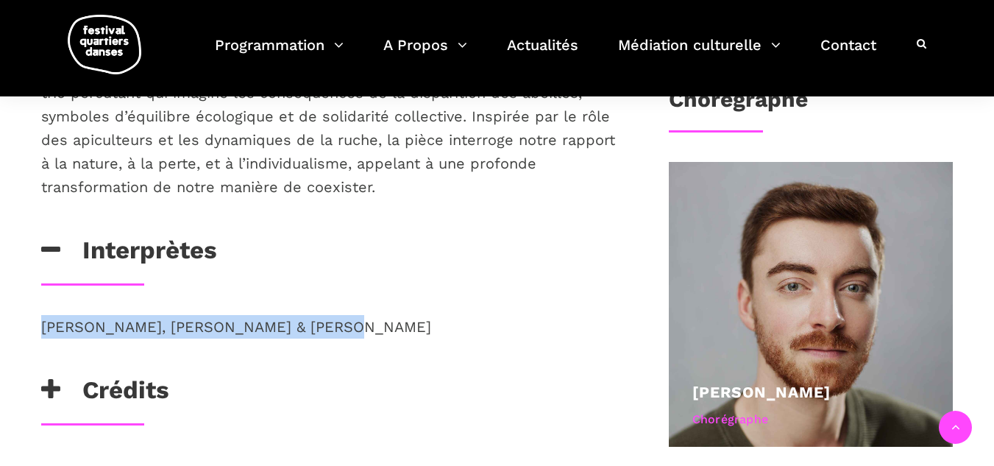
drag, startPoint x: 36, startPoint y: 325, endPoint x: 383, endPoint y: 332, distance: 346.5
click at [383, 332] on div "Adèle Ross, Jake Poloz & Lou Amsellem" at bounding box center [330, 345] width 609 height 60
copy p "Adèle Ross, Jake Poloz & Lou Amsellem"
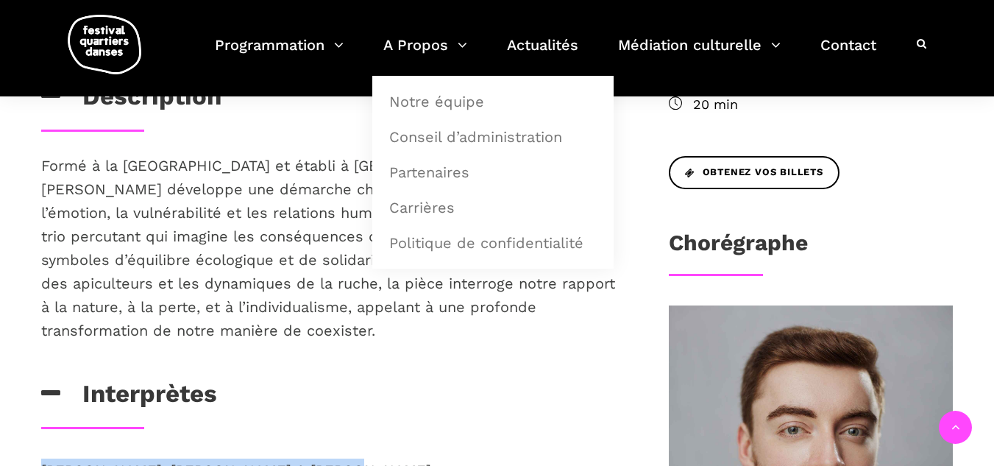
scroll to position [588, 0]
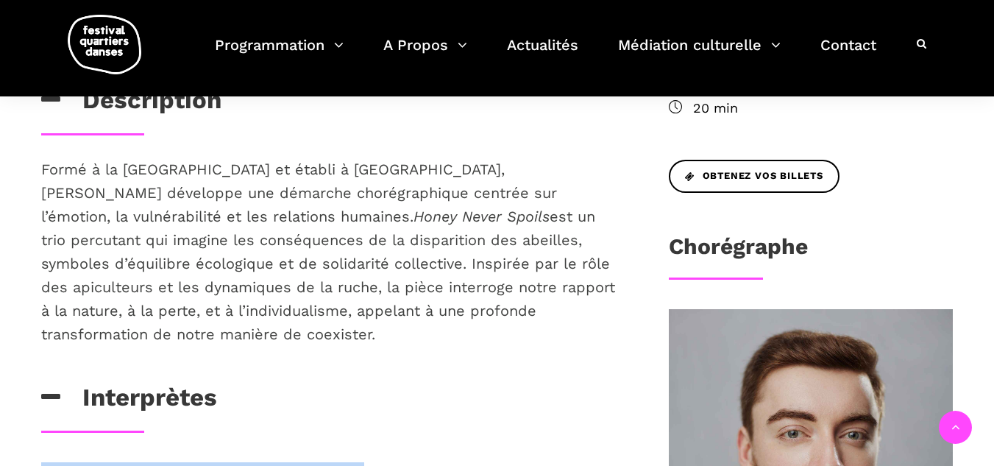
drag, startPoint x: 221, startPoint y: 285, endPoint x: 232, endPoint y: 331, distance: 46.9
click at [232, 331] on p "Formé à la Toronto Metropolitan University et établi à Montréal, Zachary Bastil…" at bounding box center [331, 251] width 580 height 188
drag, startPoint x: 315, startPoint y: 262, endPoint x: 331, endPoint y: 362, distance: 101.3
click at [335, 343] on p "Formé à la Toronto Metropolitan University et établi à Montréal, Zachary Bastil…" at bounding box center [331, 251] width 580 height 188
copy p "Inspirée par le rôle des apiculteurs et les dynamiques de la ruche, la pièce in…"
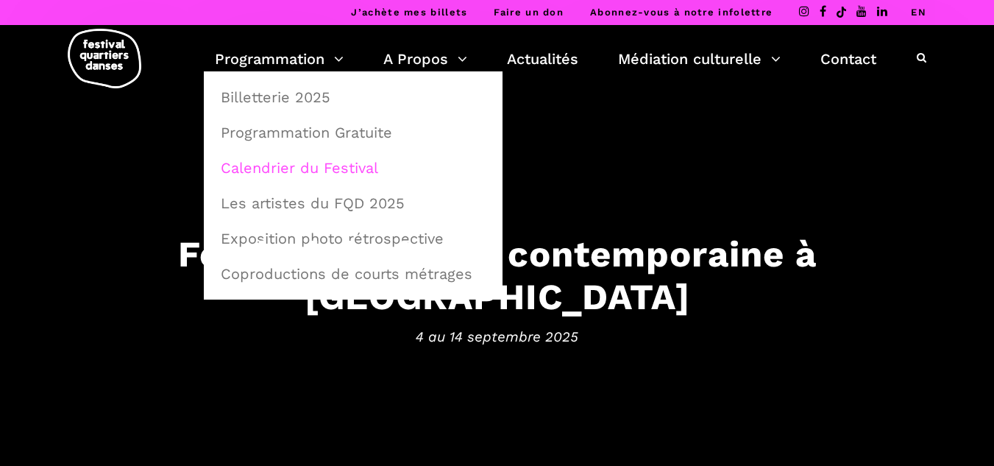
click at [276, 168] on link "Calendrier du Festival" at bounding box center [353, 168] width 282 height 34
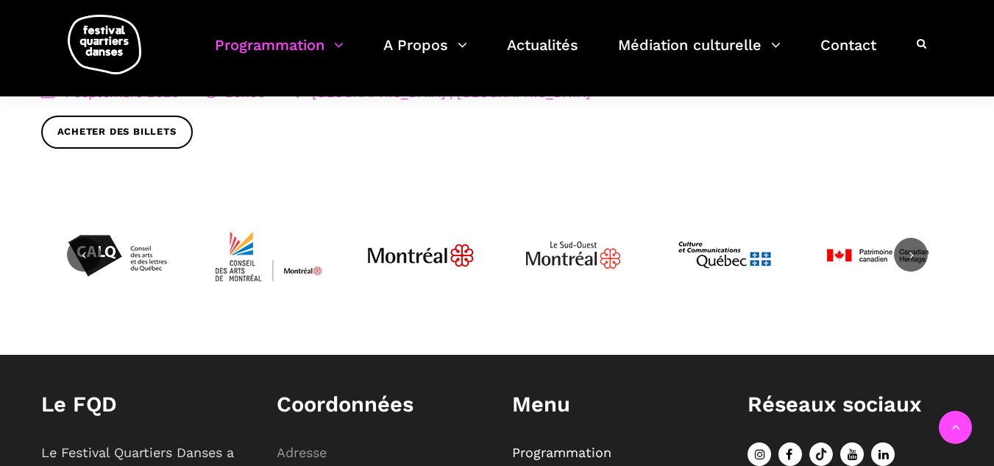
scroll to position [933, 0]
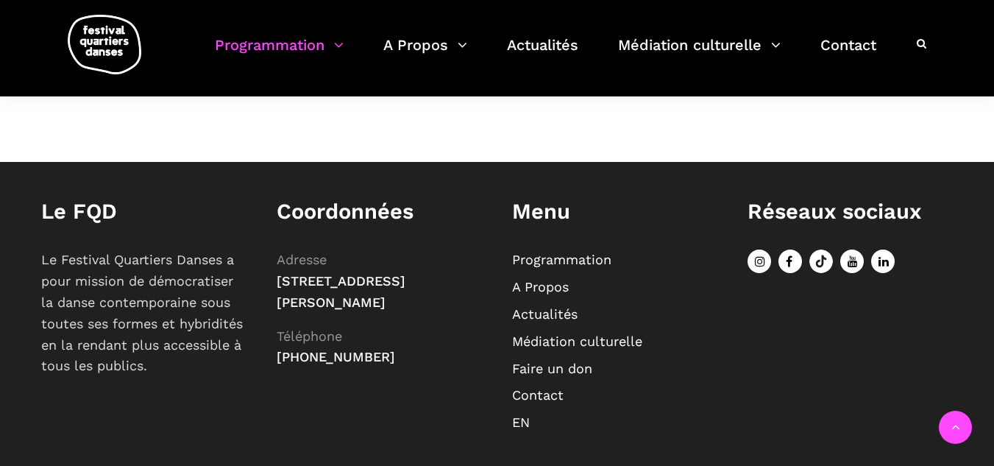
click at [531, 279] on link "A Propos" at bounding box center [540, 286] width 57 height 15
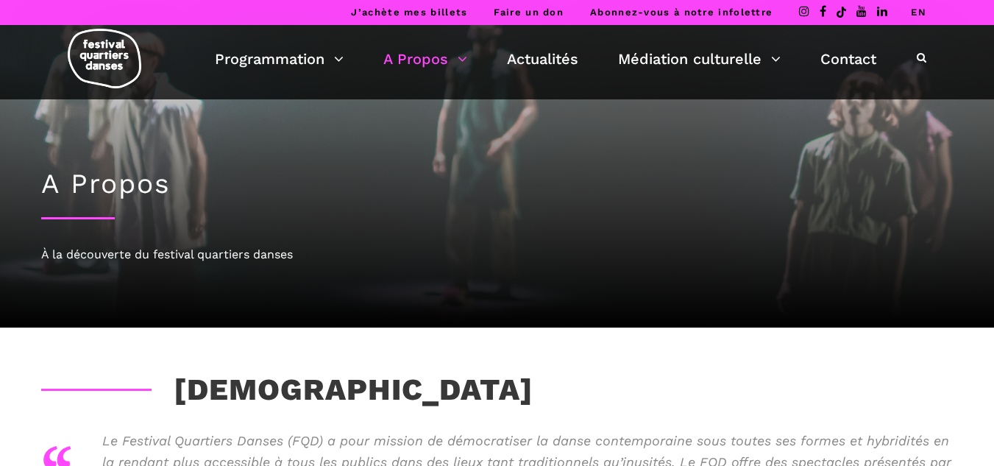
click at [753, 15] on link "Abonnez-vous à notre infolettre" at bounding box center [681, 12] width 182 height 11
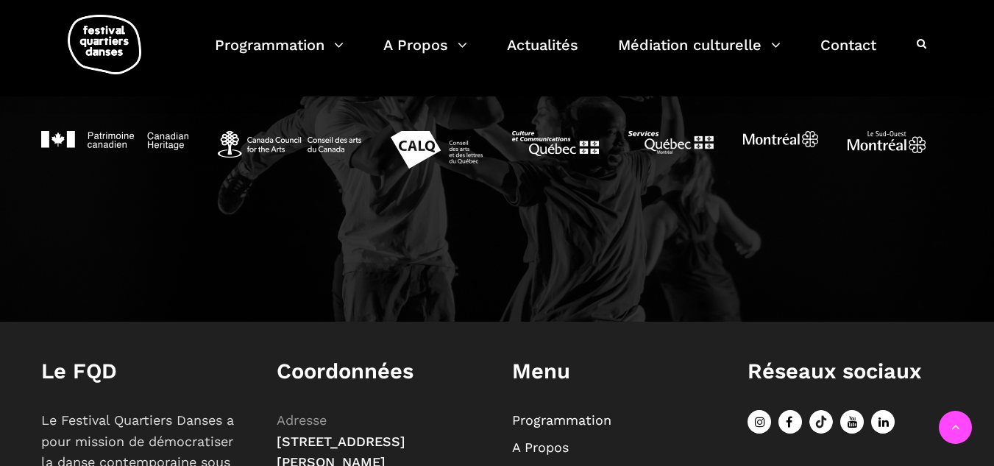
scroll to position [1534, 0]
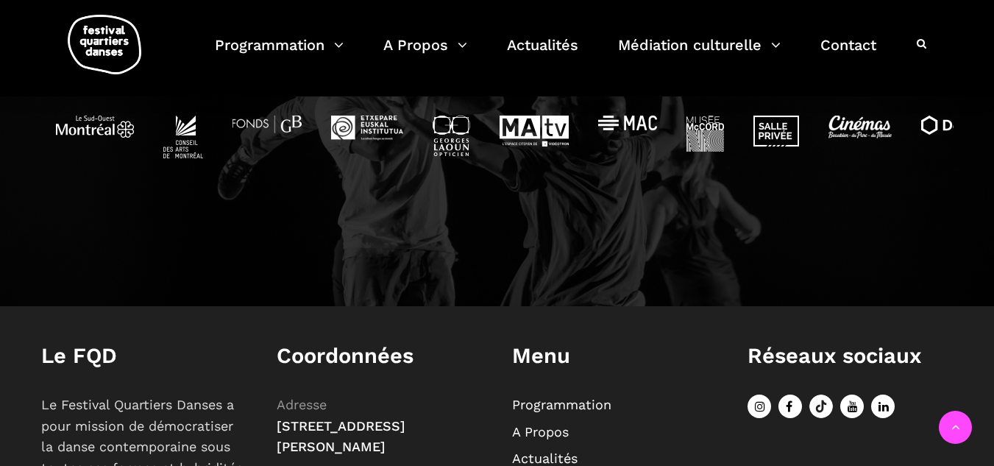
drag, startPoint x: 98, startPoint y: 363, endPoint x: 110, endPoint y: 358, distance: 13.5
click at [102, 361] on h1 "Le FQD" at bounding box center [144, 356] width 206 height 26
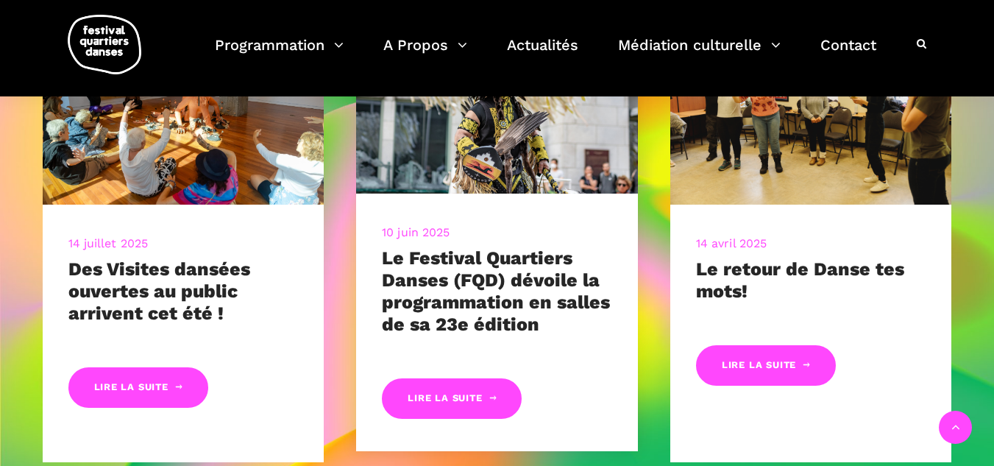
scroll to position [662, 0]
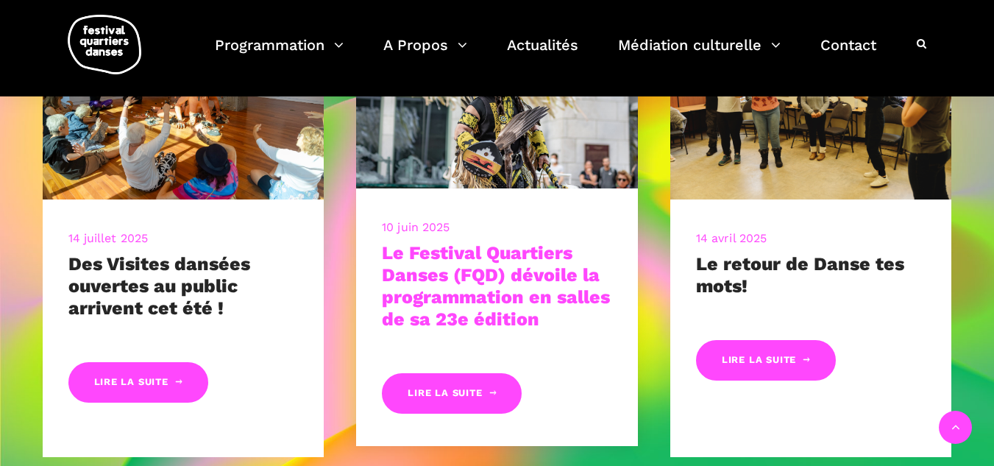
click at [487, 286] on link "Le Festival Quartiers Danses (FQD) dévoile la programmation en salles de sa 23e…" at bounding box center [496, 286] width 228 height 88
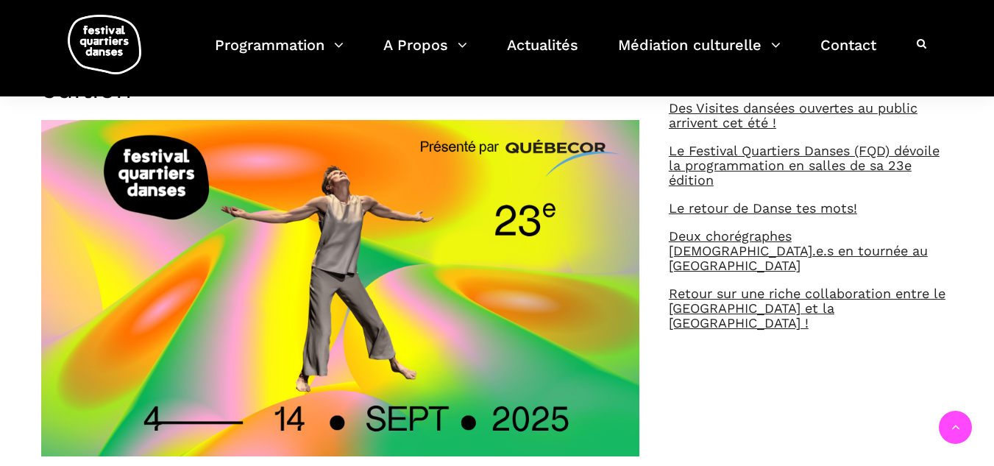
scroll to position [588, 0]
